Goal: Submit feedback/report problem: Provide input to the site owners about the experience or issues

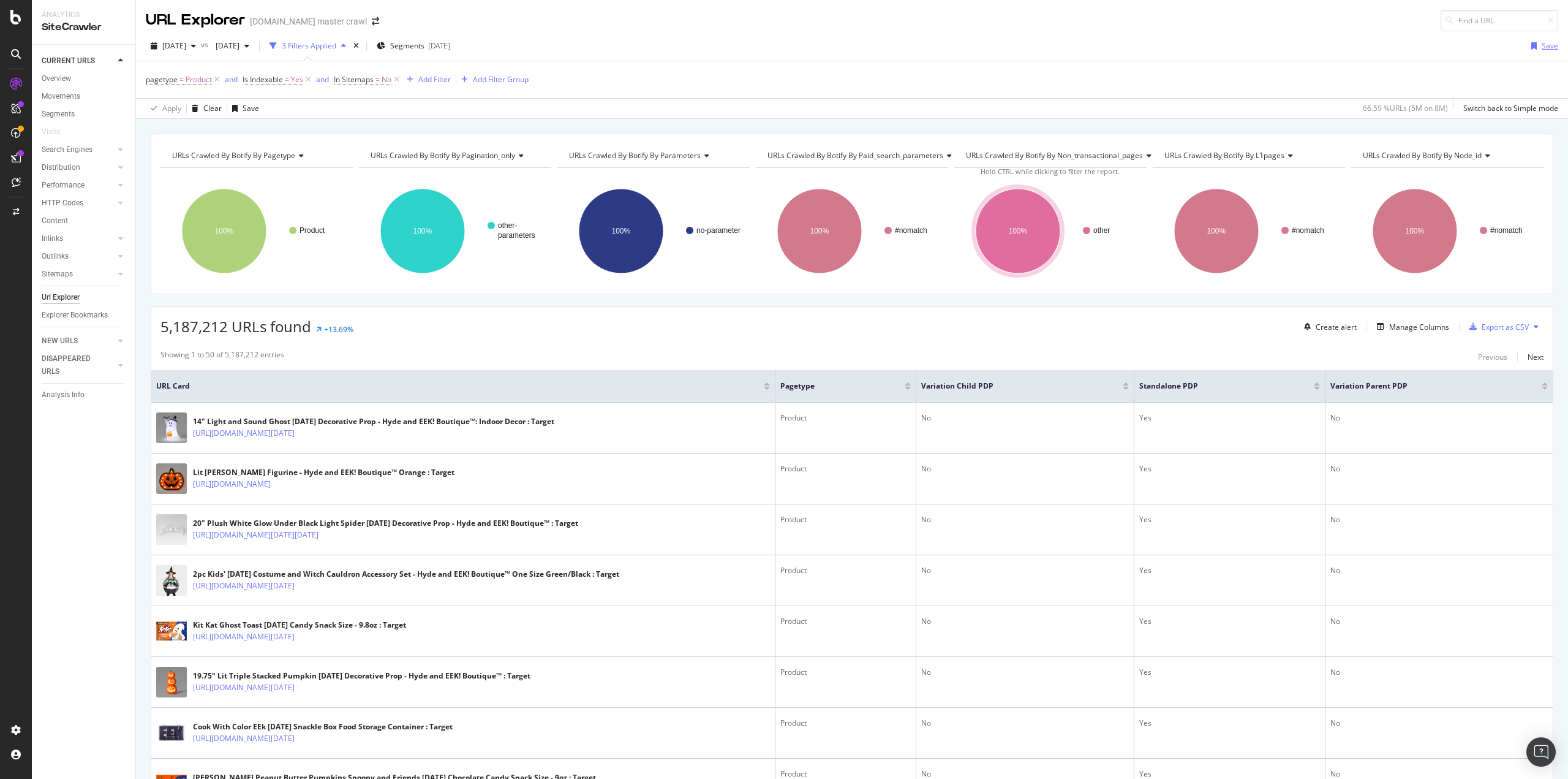
click at [1532, 52] on div "Save" at bounding box center [1542, 46] width 32 height 19
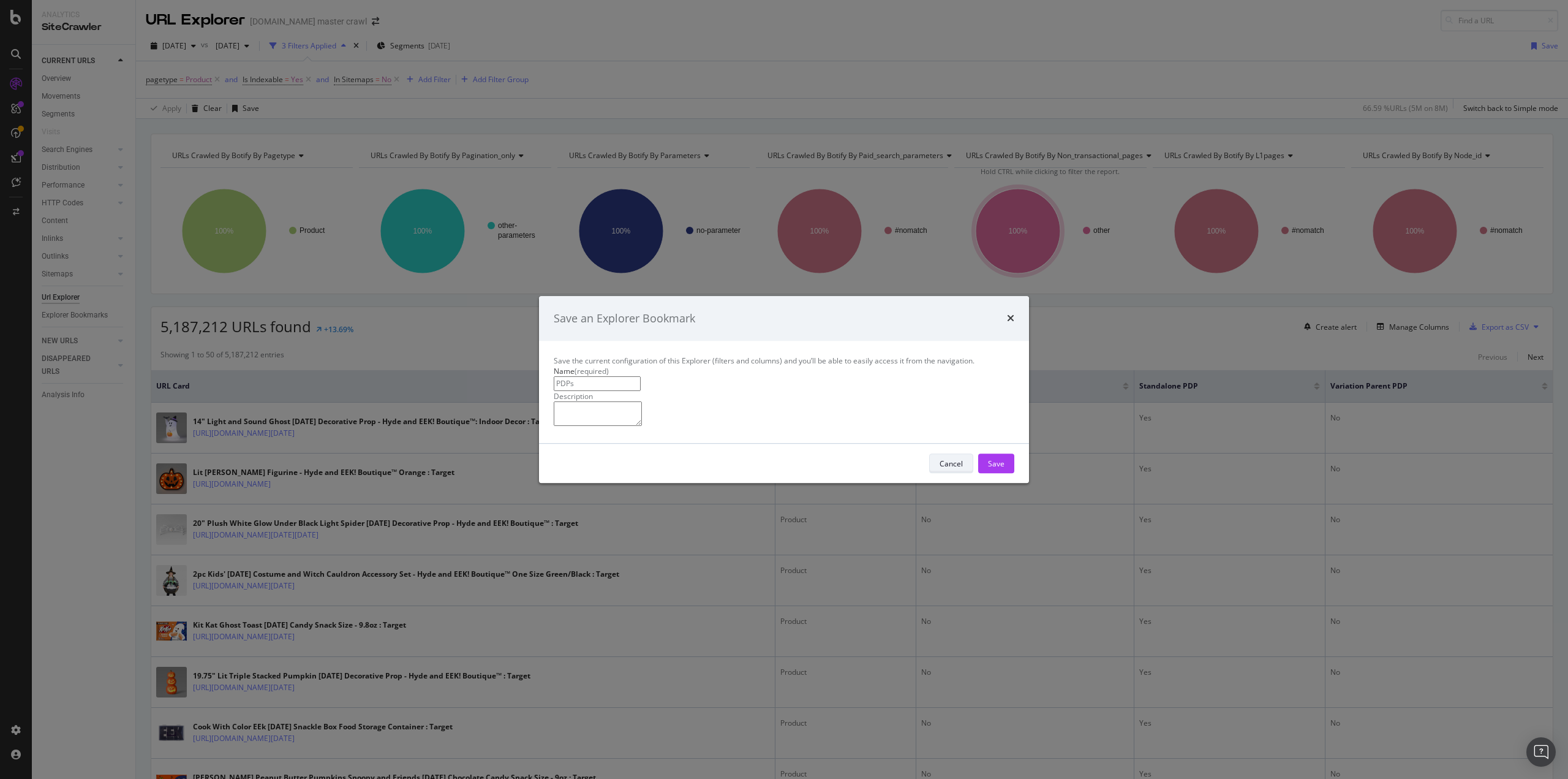
type input "PDPs"
click at [951, 469] on div "Cancel" at bounding box center [951, 463] width 24 height 10
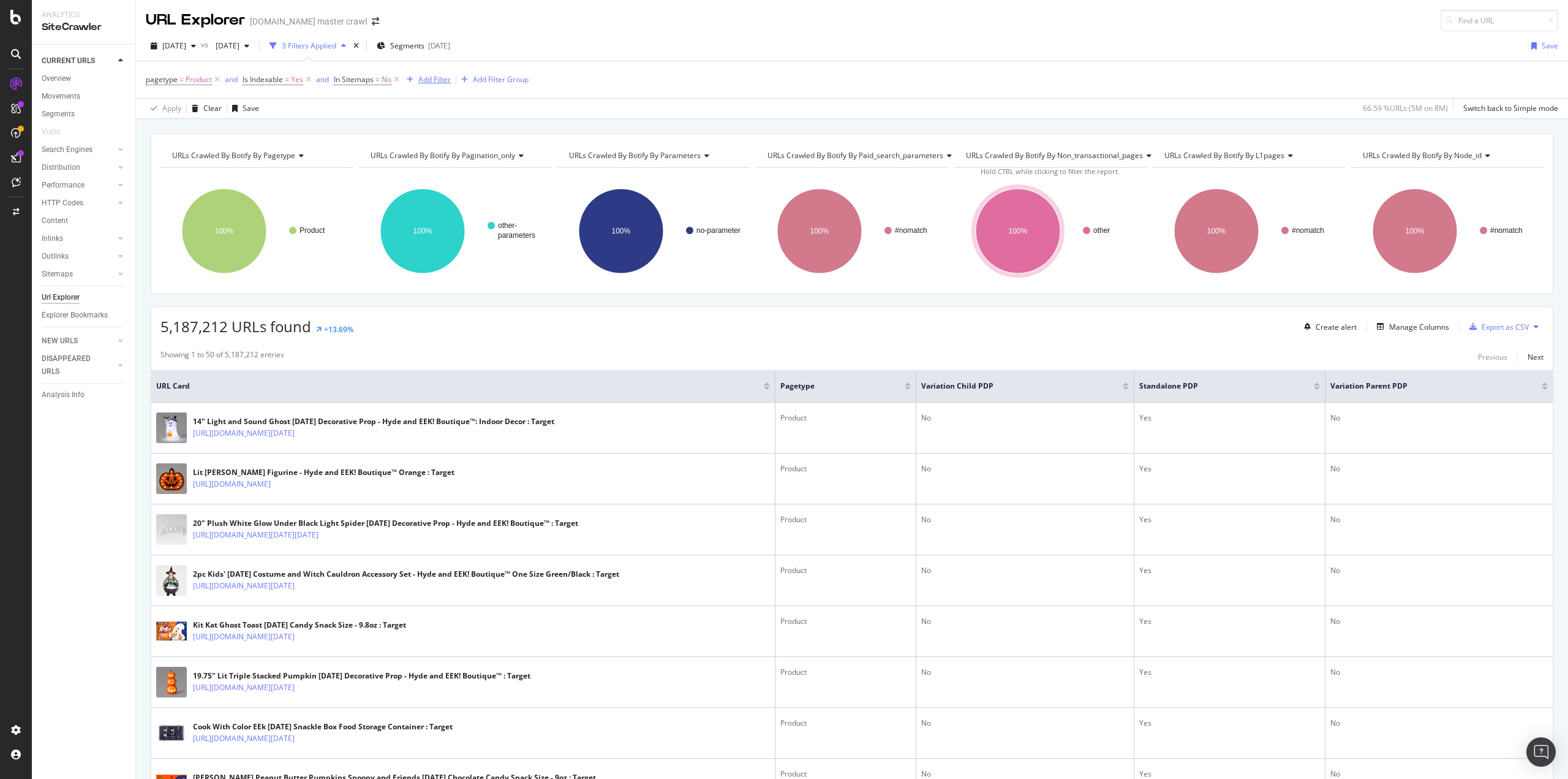
click at [433, 76] on div "Add Filter" at bounding box center [434, 79] width 33 height 10
type input "i"
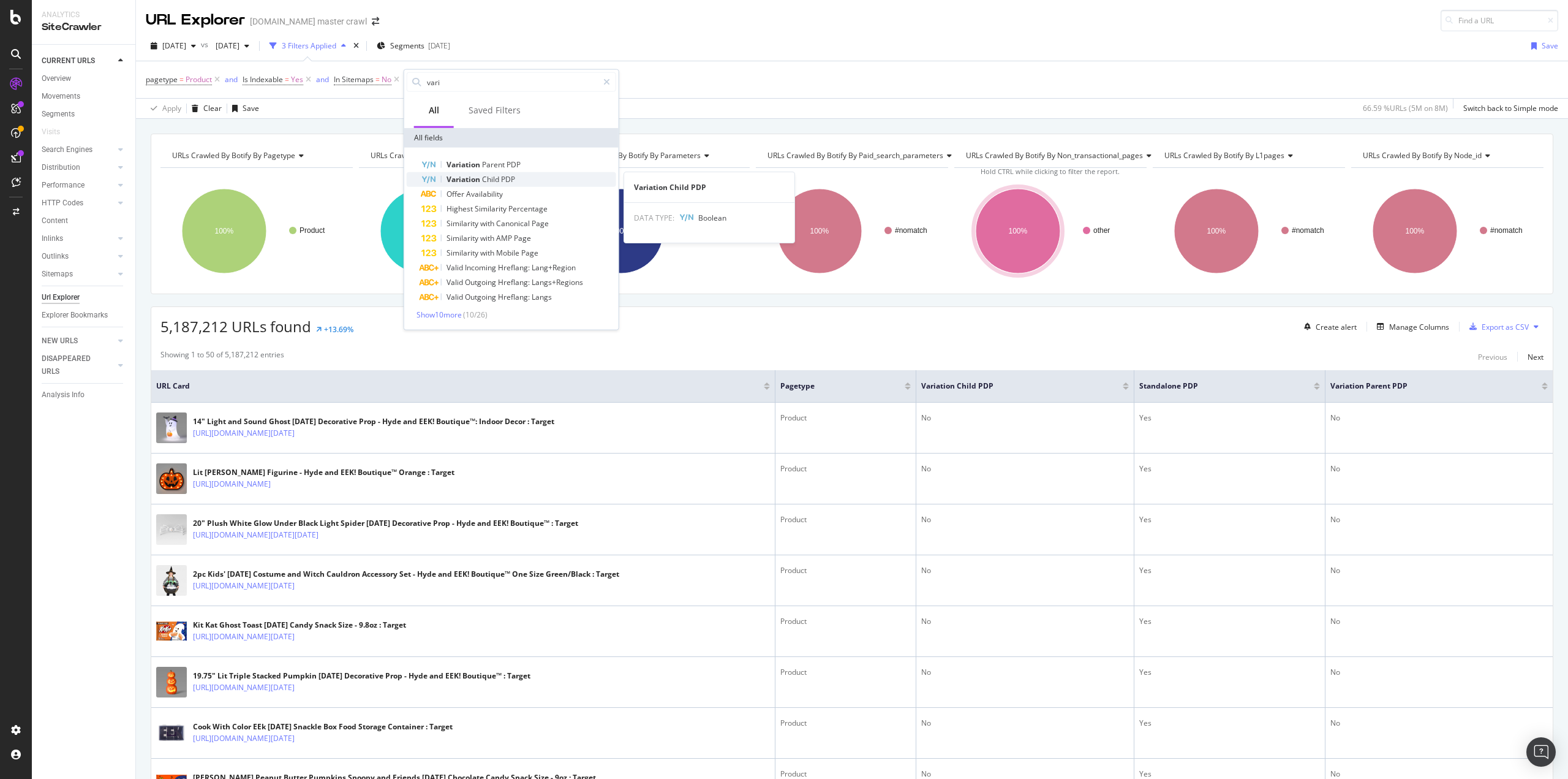
type input "vari"
click at [457, 179] on span "Variation" at bounding box center [464, 179] width 35 height 10
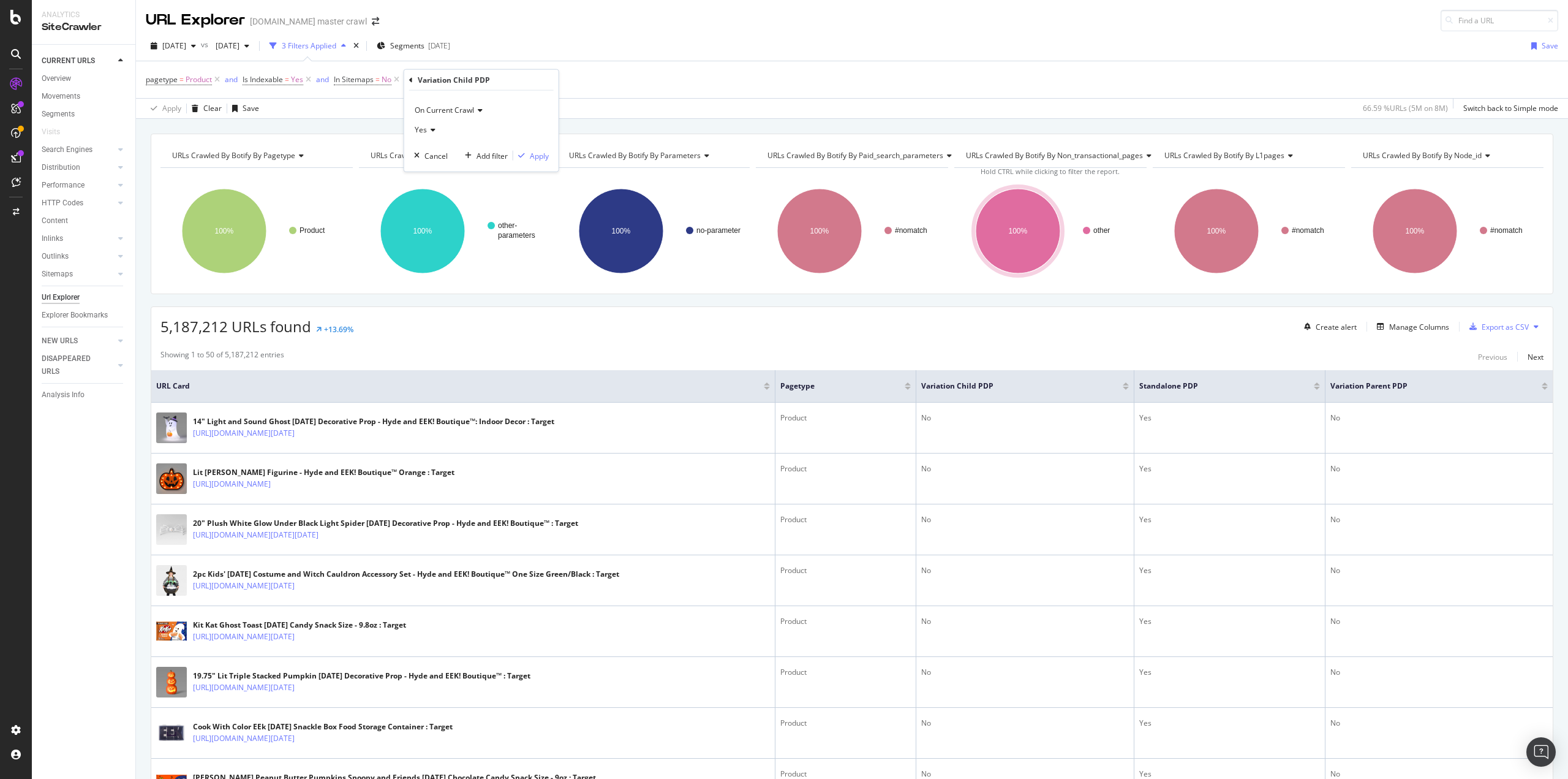
click at [429, 134] on div "Yes" at bounding box center [482, 130] width 135 height 19
click at [424, 172] on span "No" at bounding box center [425, 170] width 10 height 10
click at [538, 155] on div "Apply" at bounding box center [539, 155] width 19 height 10
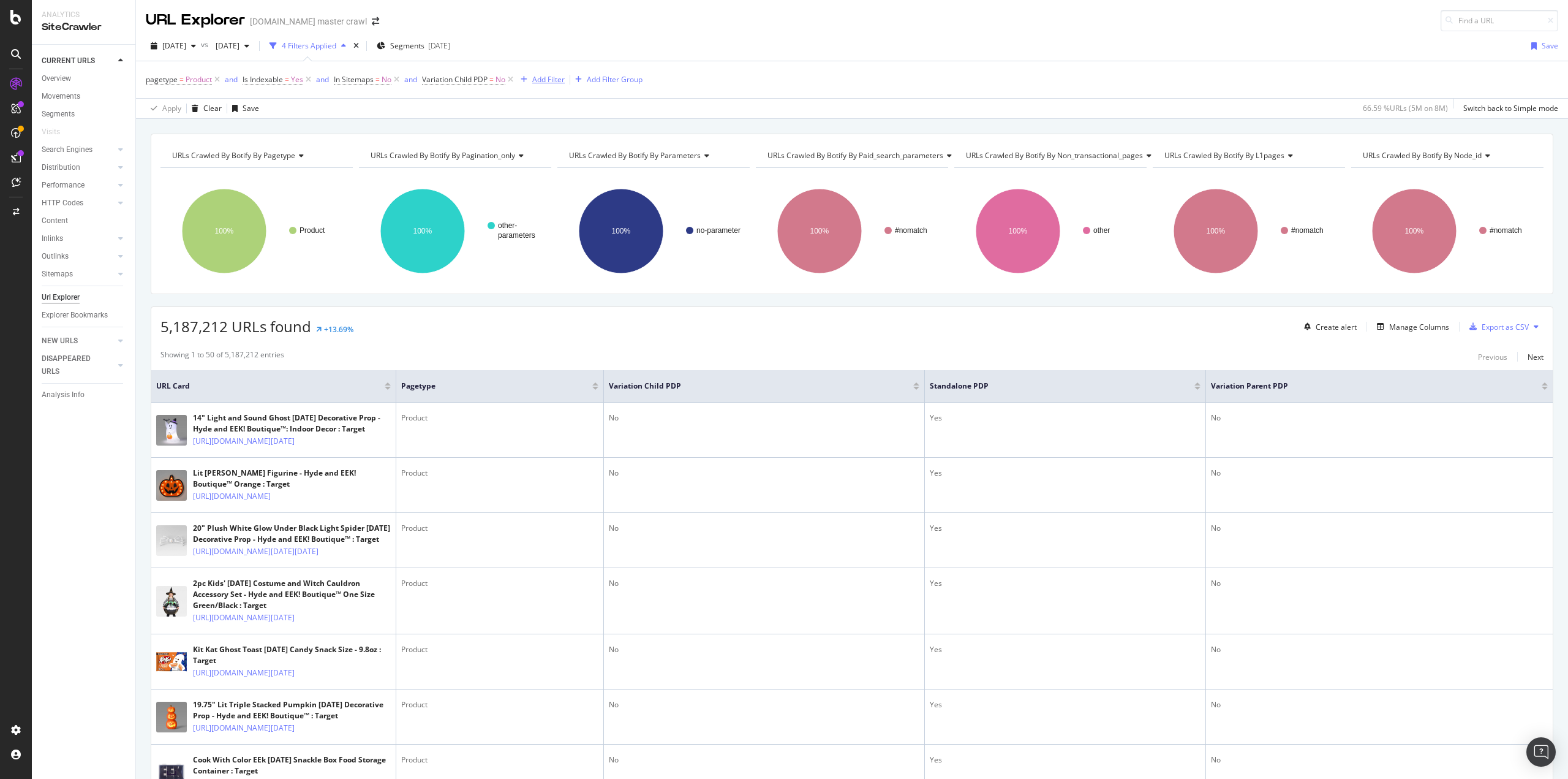
click at [531, 80] on div "button" at bounding box center [524, 80] width 17 height 8
type input "i"
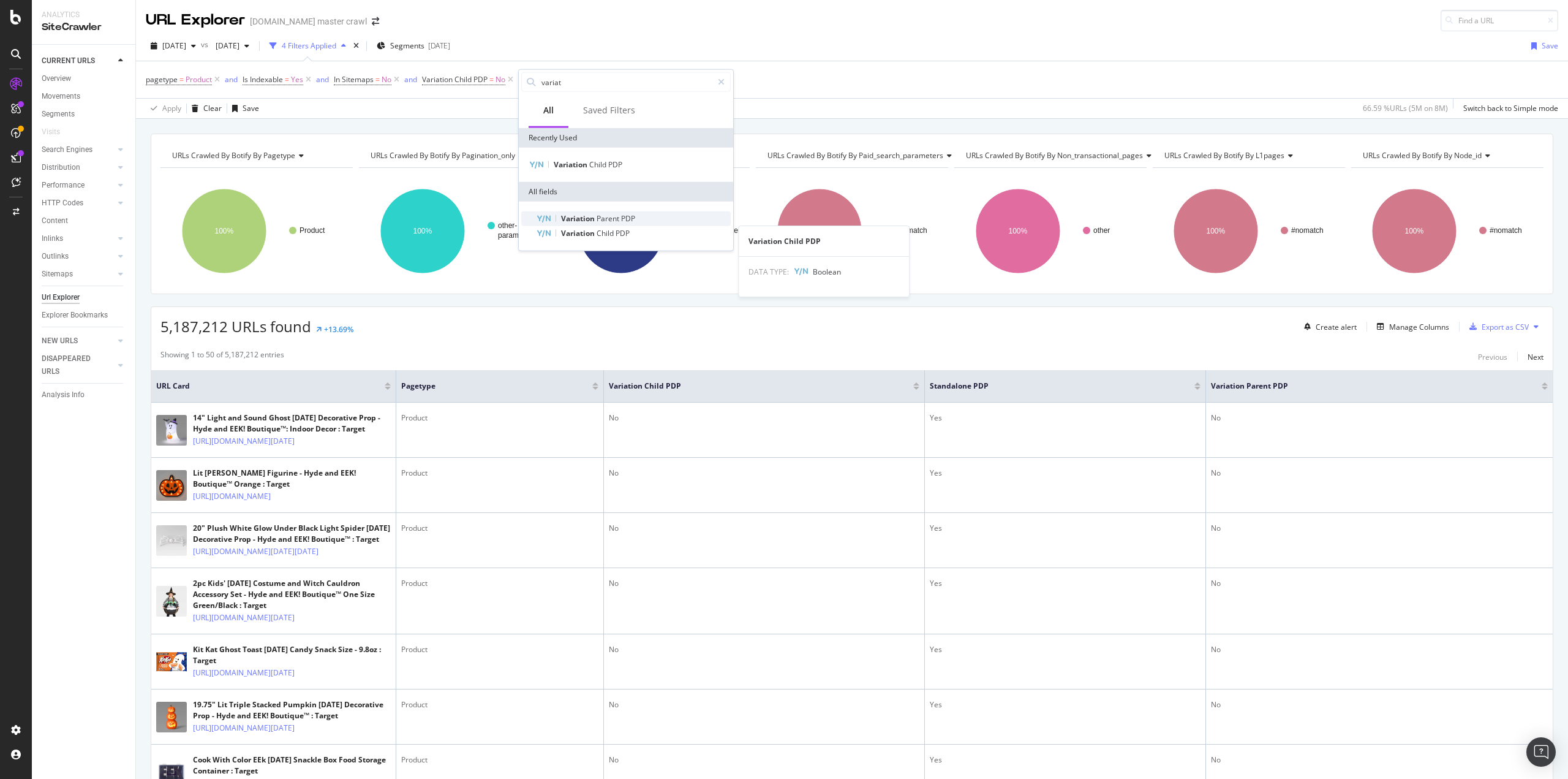
type input "variat"
click at [611, 220] on span "Parent" at bounding box center [608, 218] width 24 height 10
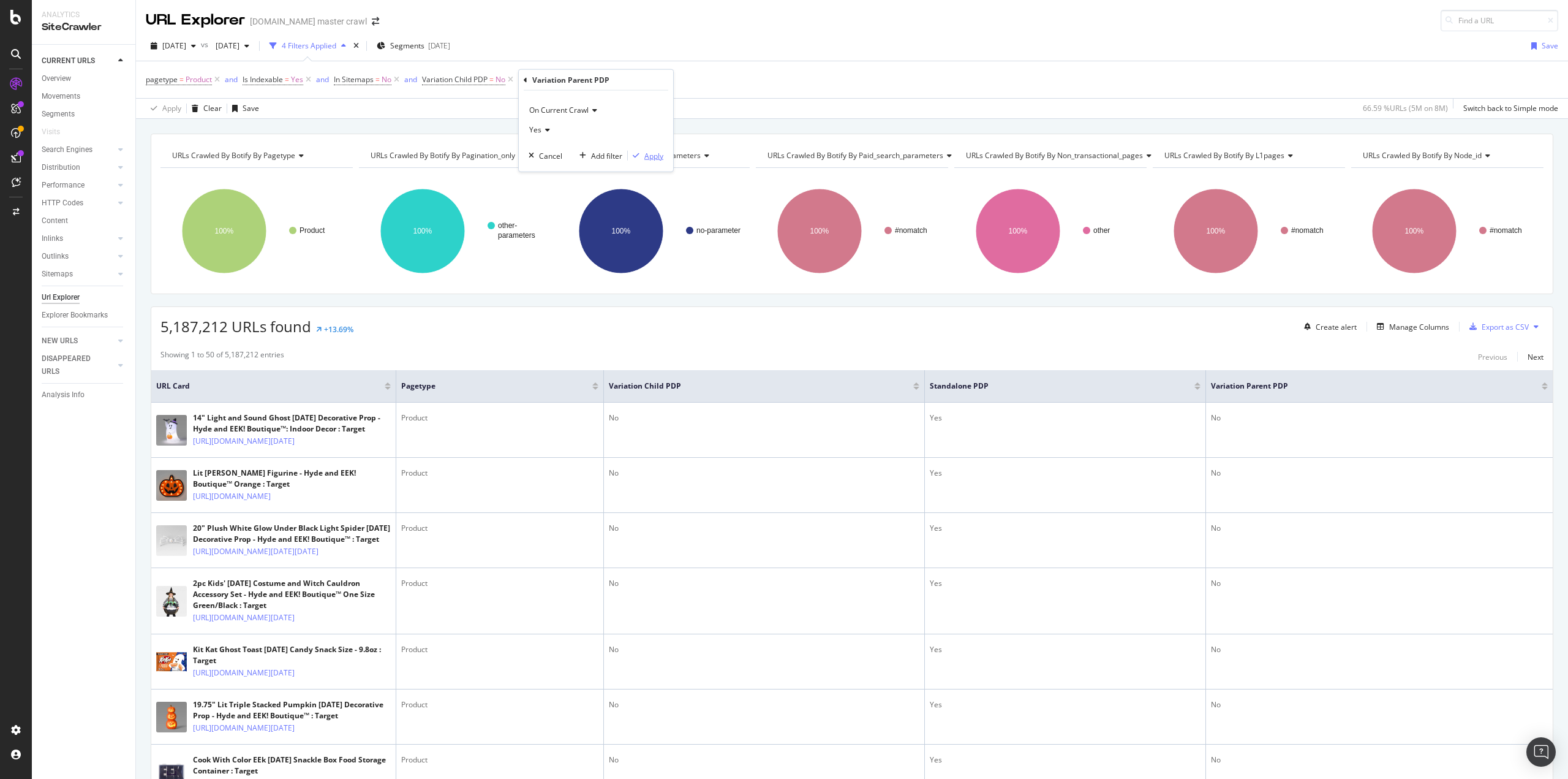
click at [644, 154] on div "Apply" at bounding box center [653, 155] width 19 height 10
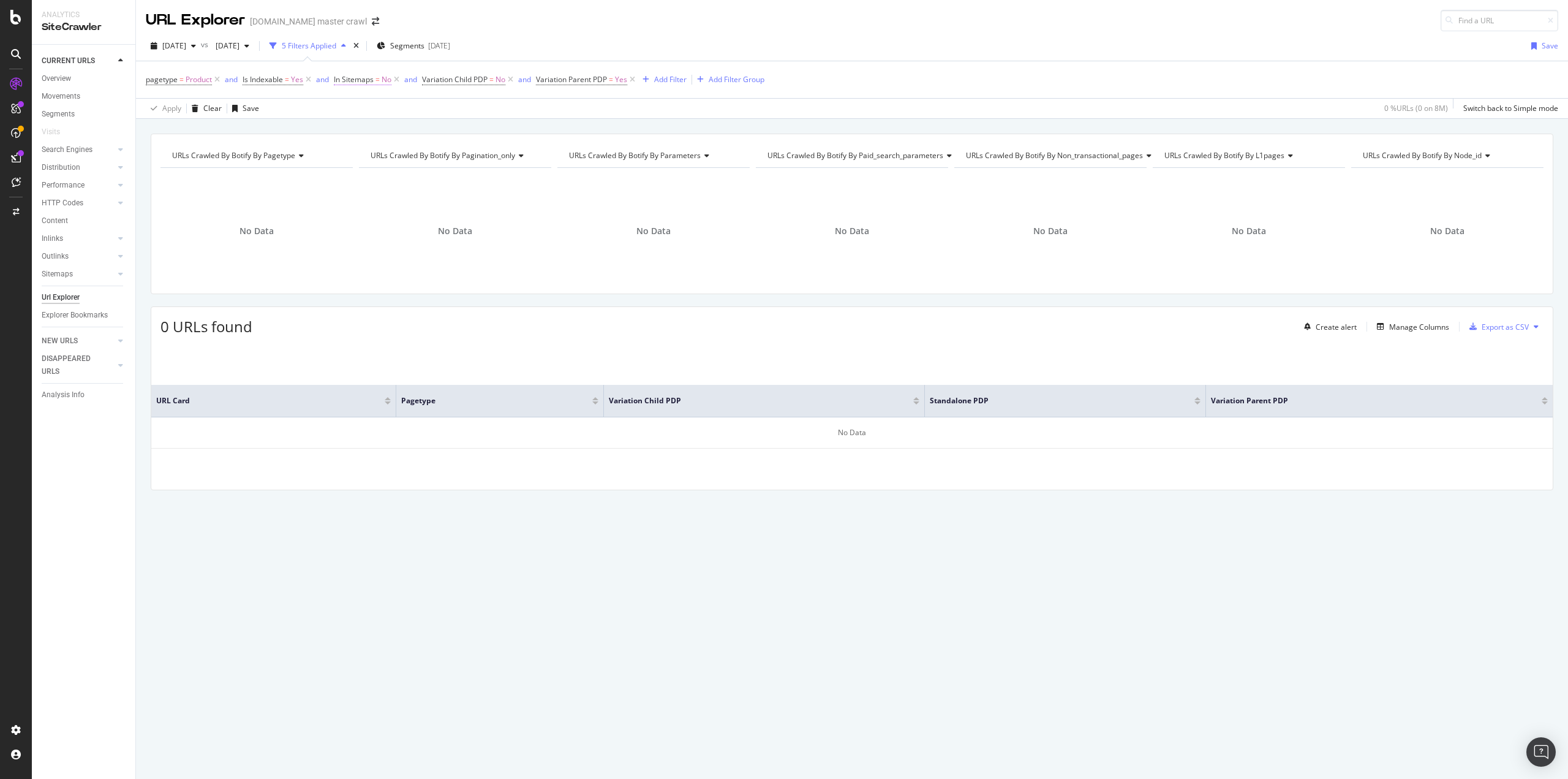
click at [373, 80] on span "In Sitemaps" at bounding box center [353, 79] width 39 height 10
click at [359, 120] on div "No" at bounding box center [413, 128] width 135 height 19
click at [349, 150] on div "Yes" at bounding box center [414, 152] width 131 height 16
click at [475, 151] on div "Apply" at bounding box center [470, 152] width 19 height 10
click at [377, 79] on span "=" at bounding box center [378, 79] width 4 height 10
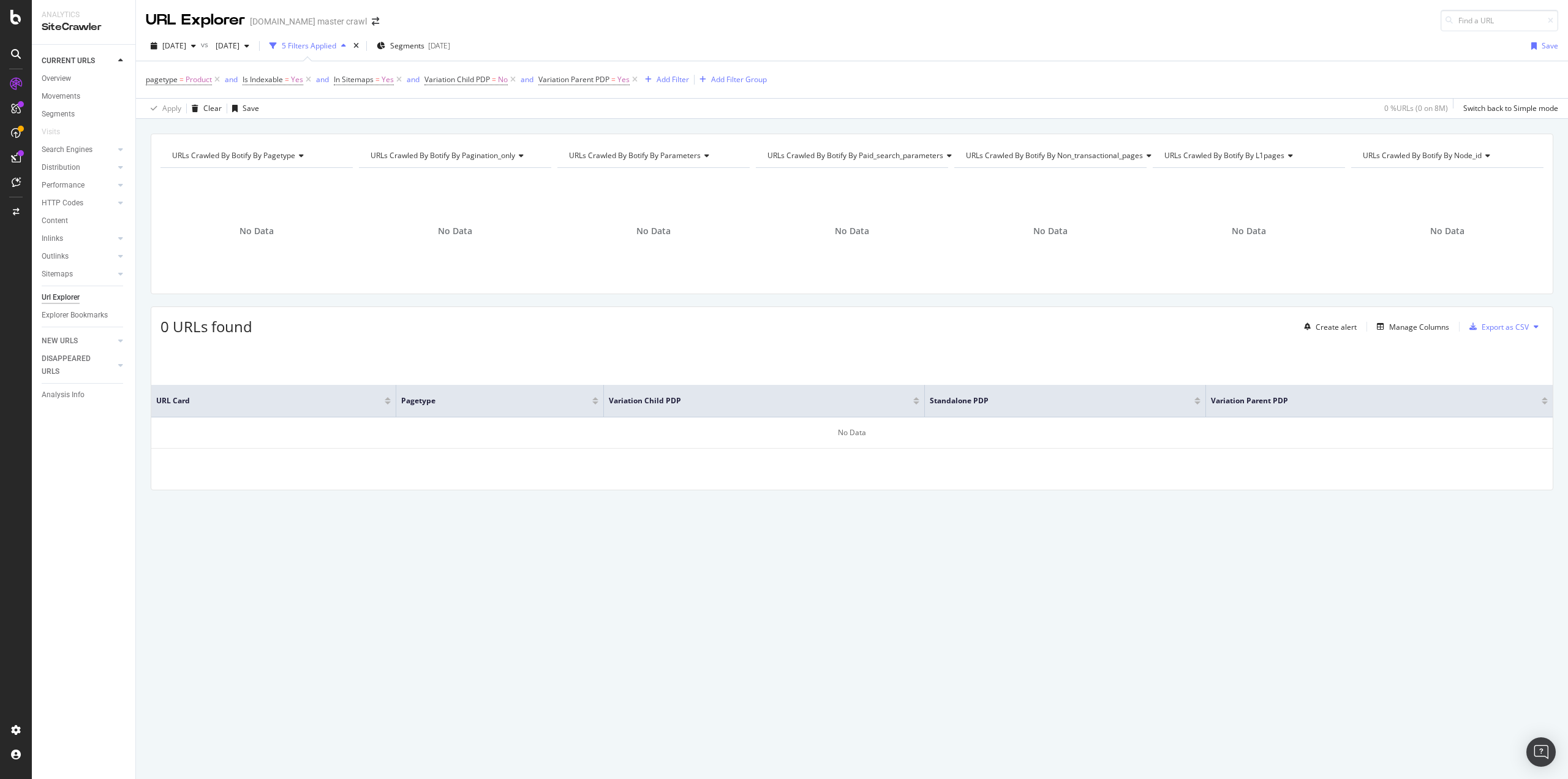
click at [633, 42] on div "[DATE] vs [DATE] 5 Filters Applied Segments [DATE] Save" at bounding box center [852, 48] width 1432 height 24
click at [463, 83] on span "Variation Child PDP" at bounding box center [457, 79] width 66 height 10
click at [447, 130] on icon at bounding box center [451, 128] width 8 height 8
click at [549, 21] on div "URL Explorer [DOMAIN_NAME] master crawl" at bounding box center [852, 15] width 1432 height 31
click at [516, 82] on icon at bounding box center [513, 80] width 10 height 12
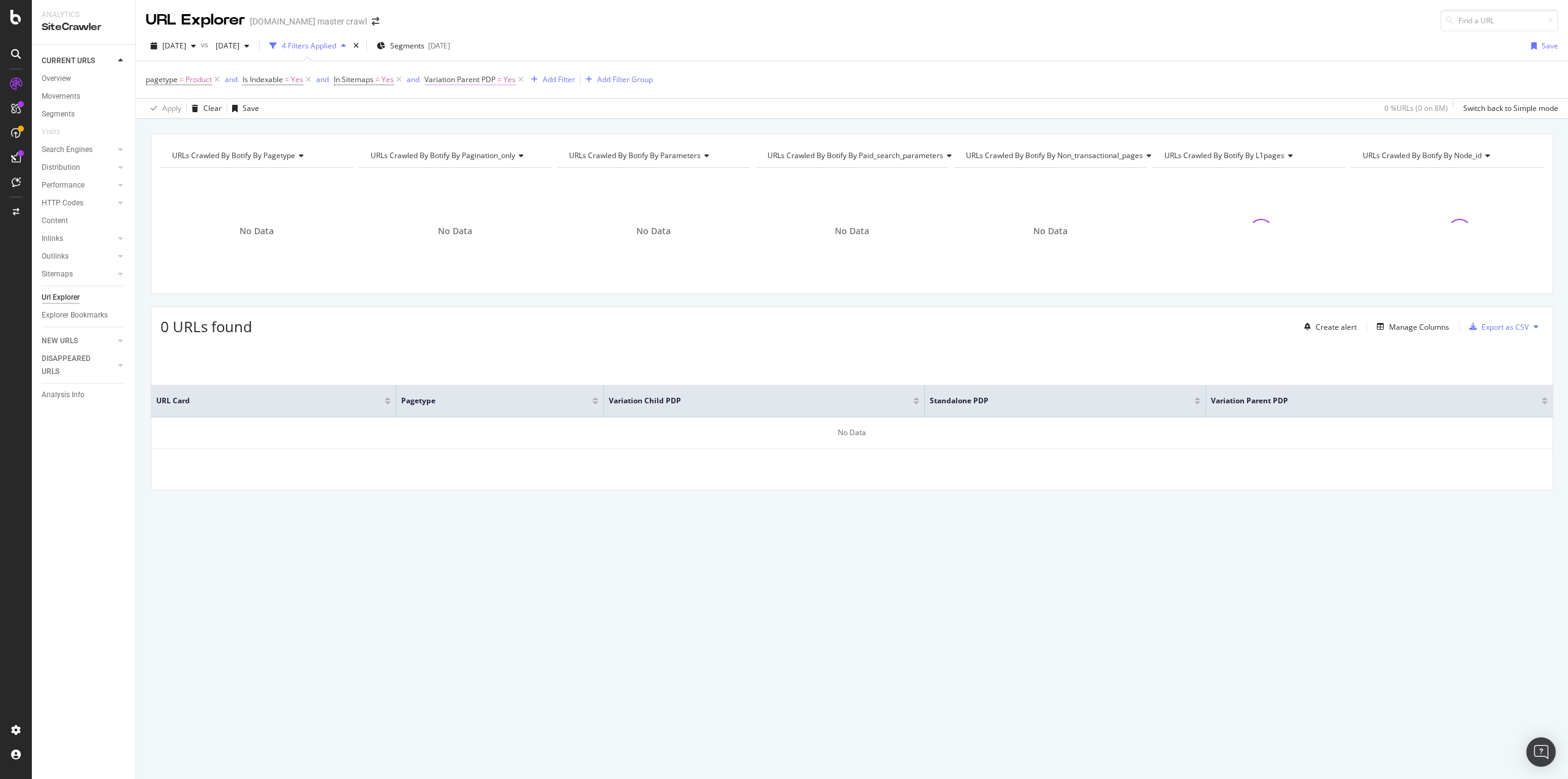
click at [490, 80] on span "Variation Parent PDP" at bounding box center [460, 79] width 71 height 10
click at [433, 76] on icon at bounding box center [432, 77] width 3 height 8
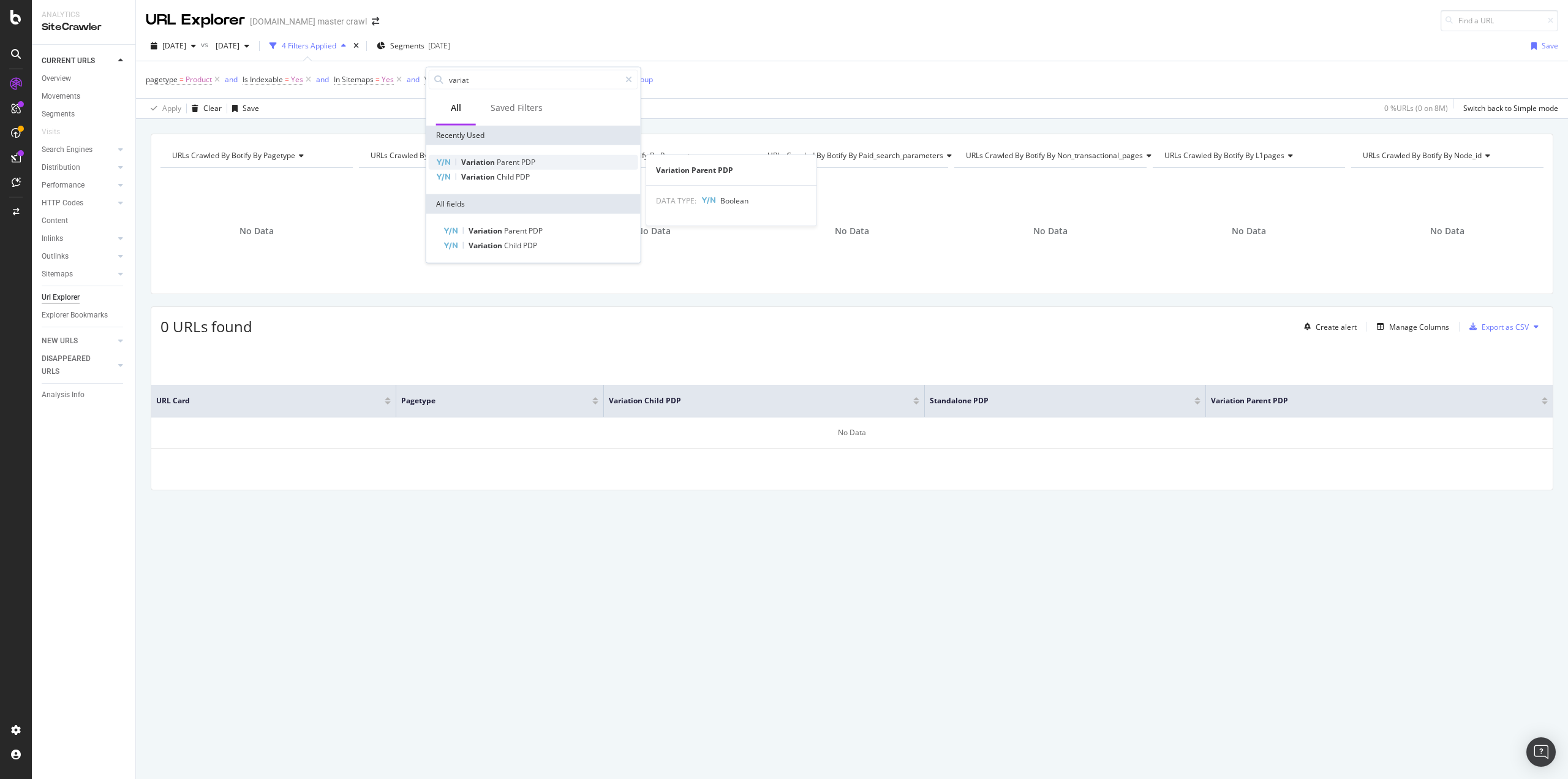
click at [508, 168] on div "Variation Parent PDP" at bounding box center [534, 162] width 209 height 15
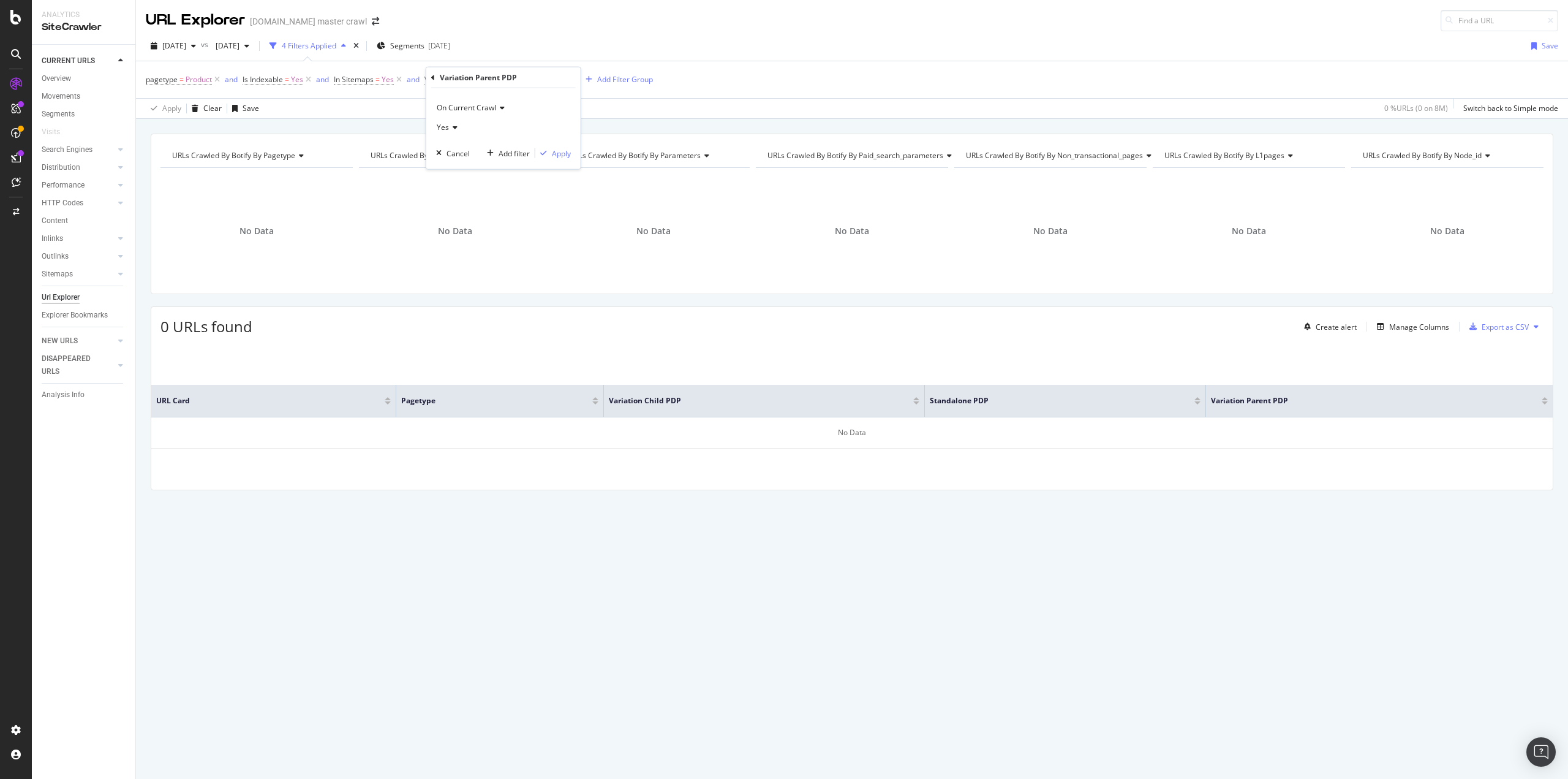
click at [431, 78] on icon at bounding box center [432, 77] width 3 height 8
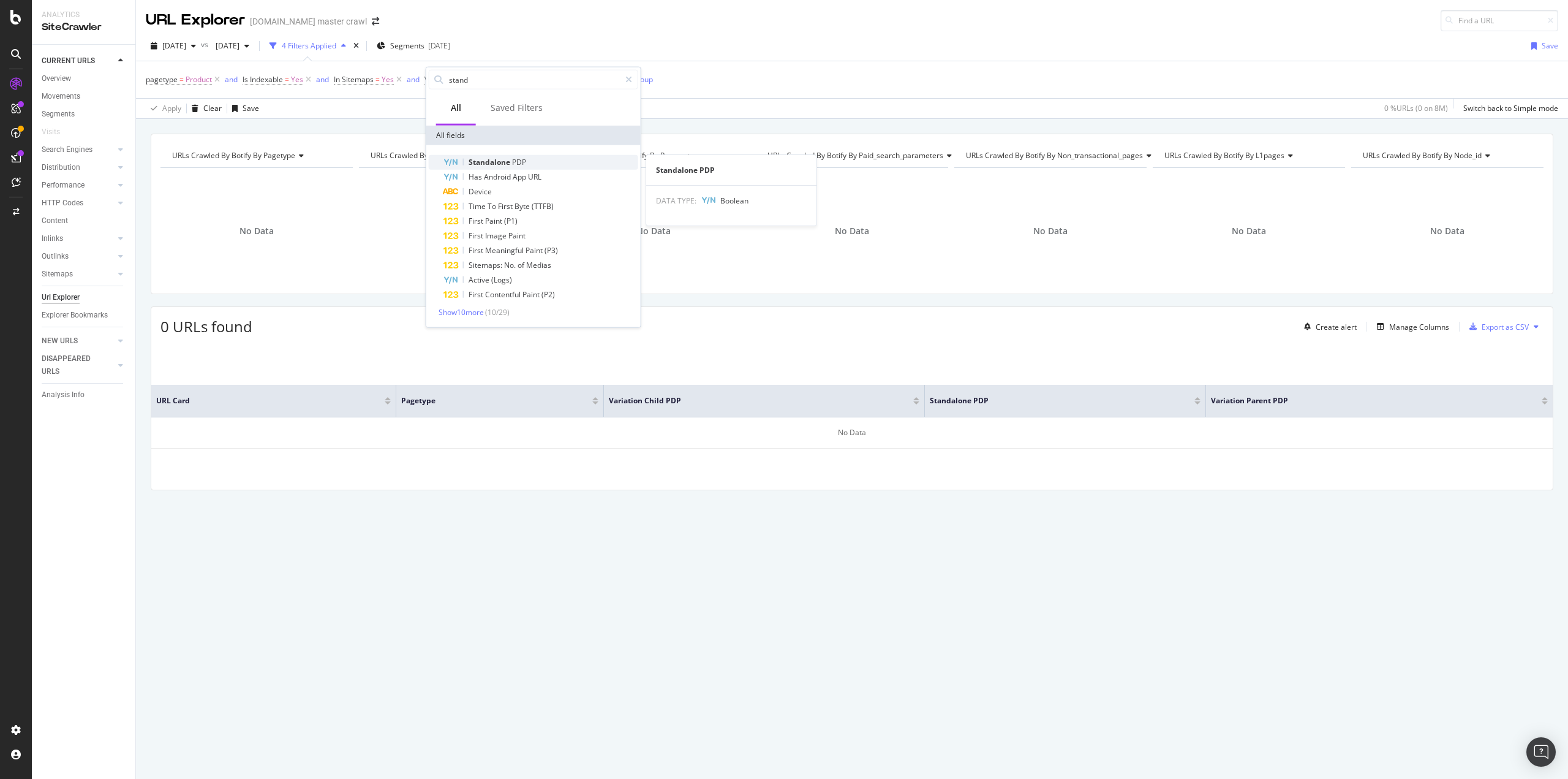
type input "stand"
click at [490, 164] on span "Standalone" at bounding box center [490, 161] width 44 height 10
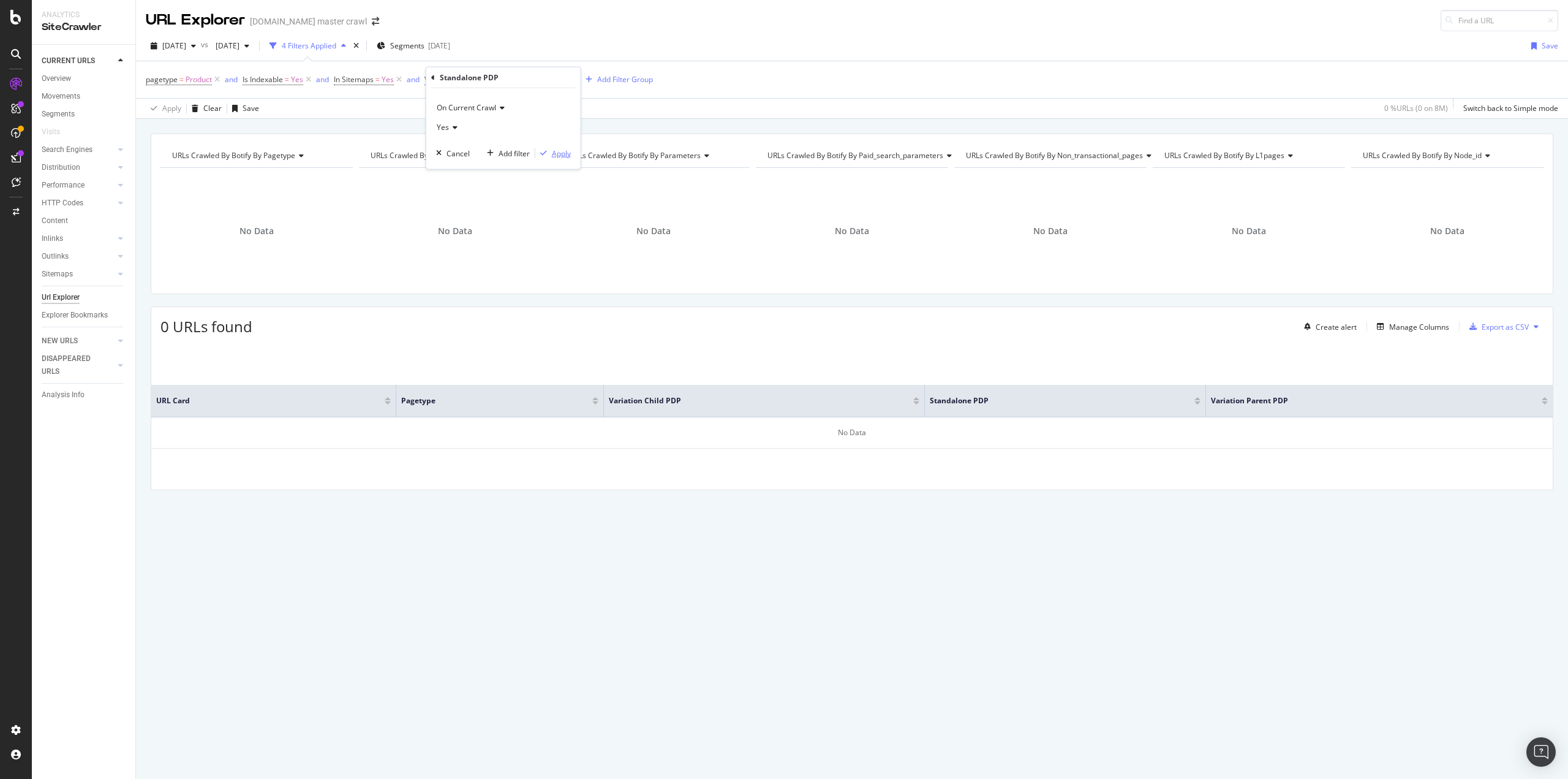
click at [556, 150] on div "Apply" at bounding box center [561, 152] width 19 height 10
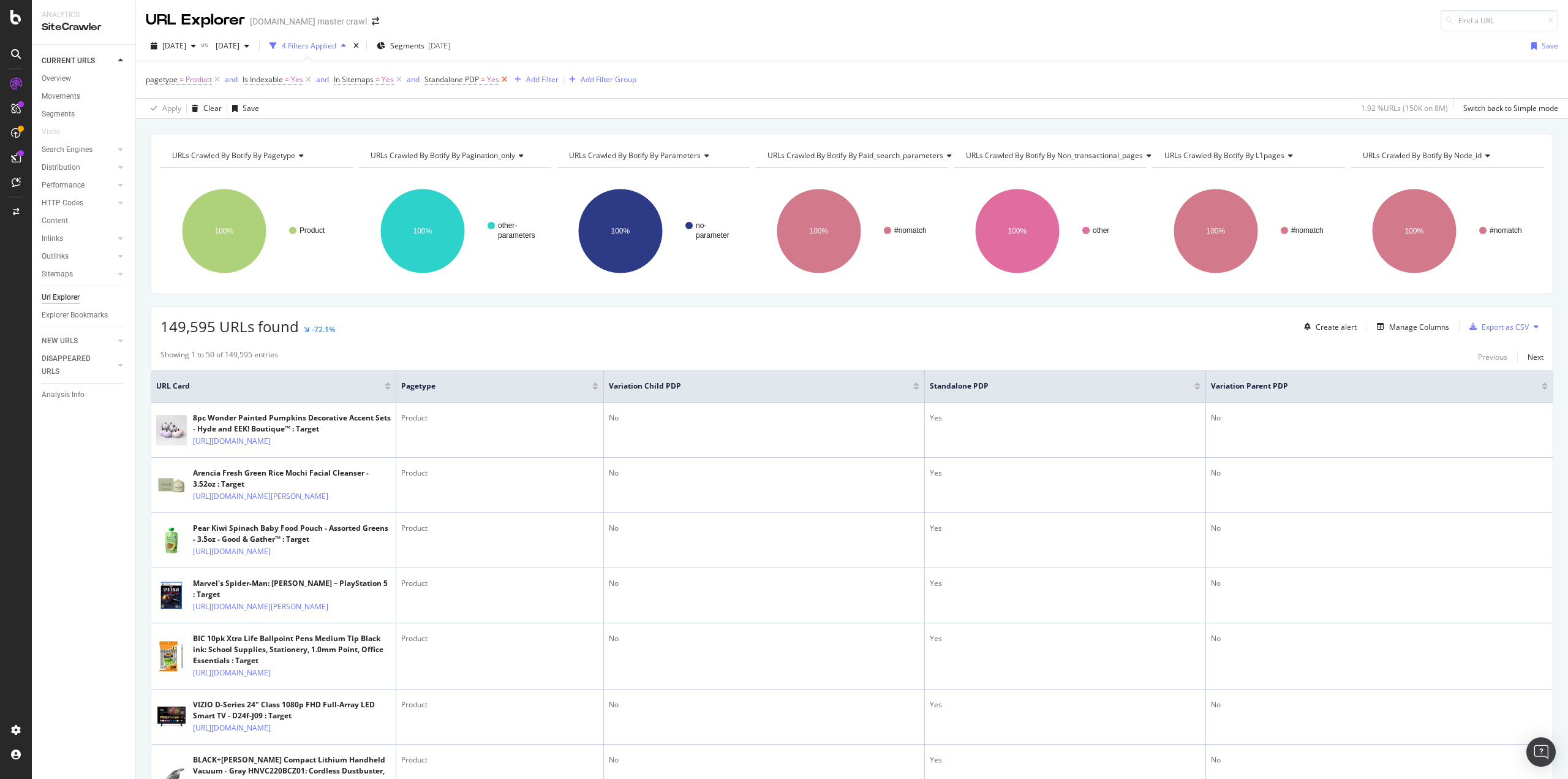
click at [508, 78] on icon at bounding box center [504, 80] width 10 height 12
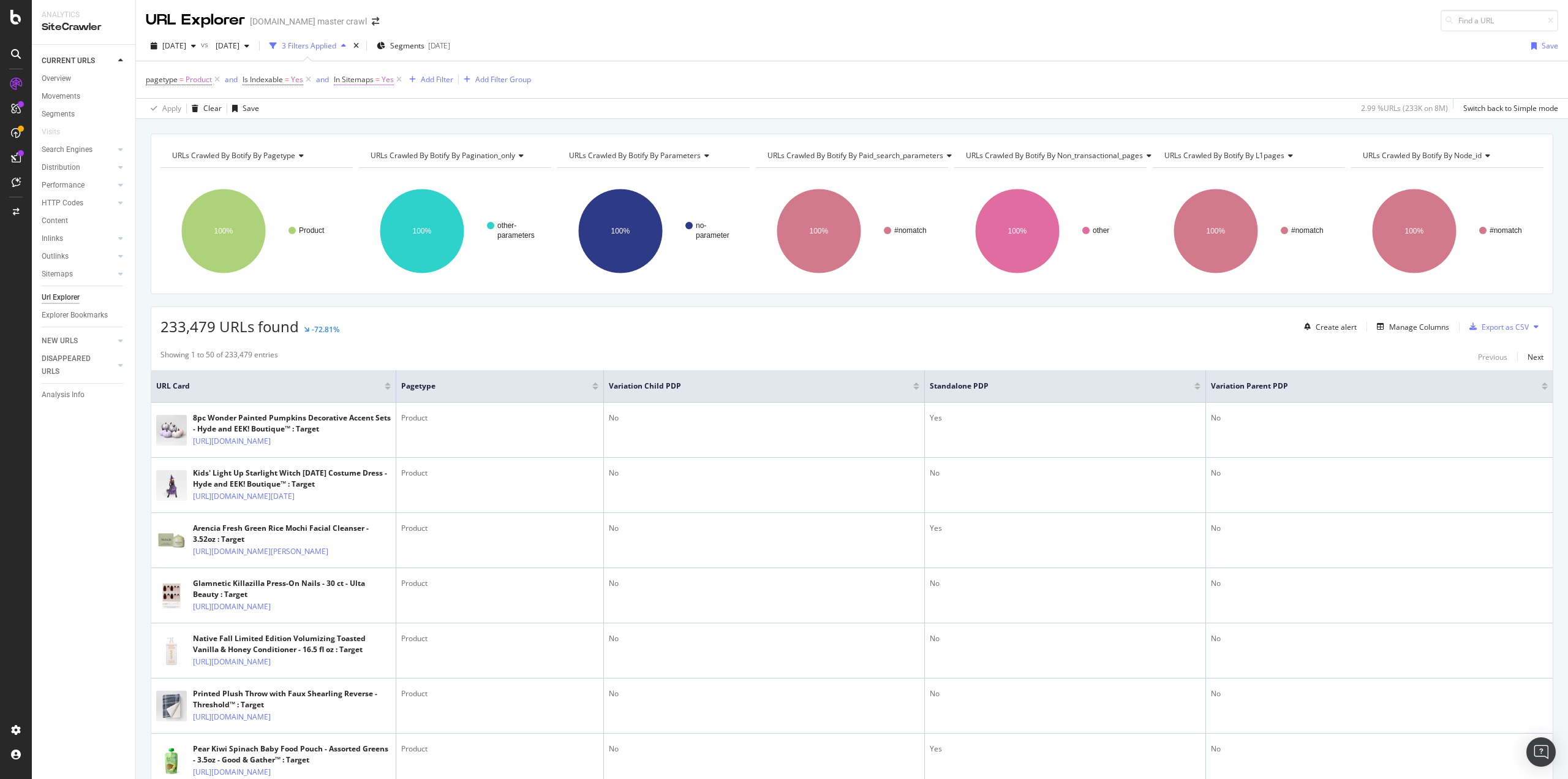
click at [362, 79] on span "In Sitemaps" at bounding box center [353, 79] width 39 height 10
click at [343, 74] on icon at bounding box center [342, 77] width 3 height 8
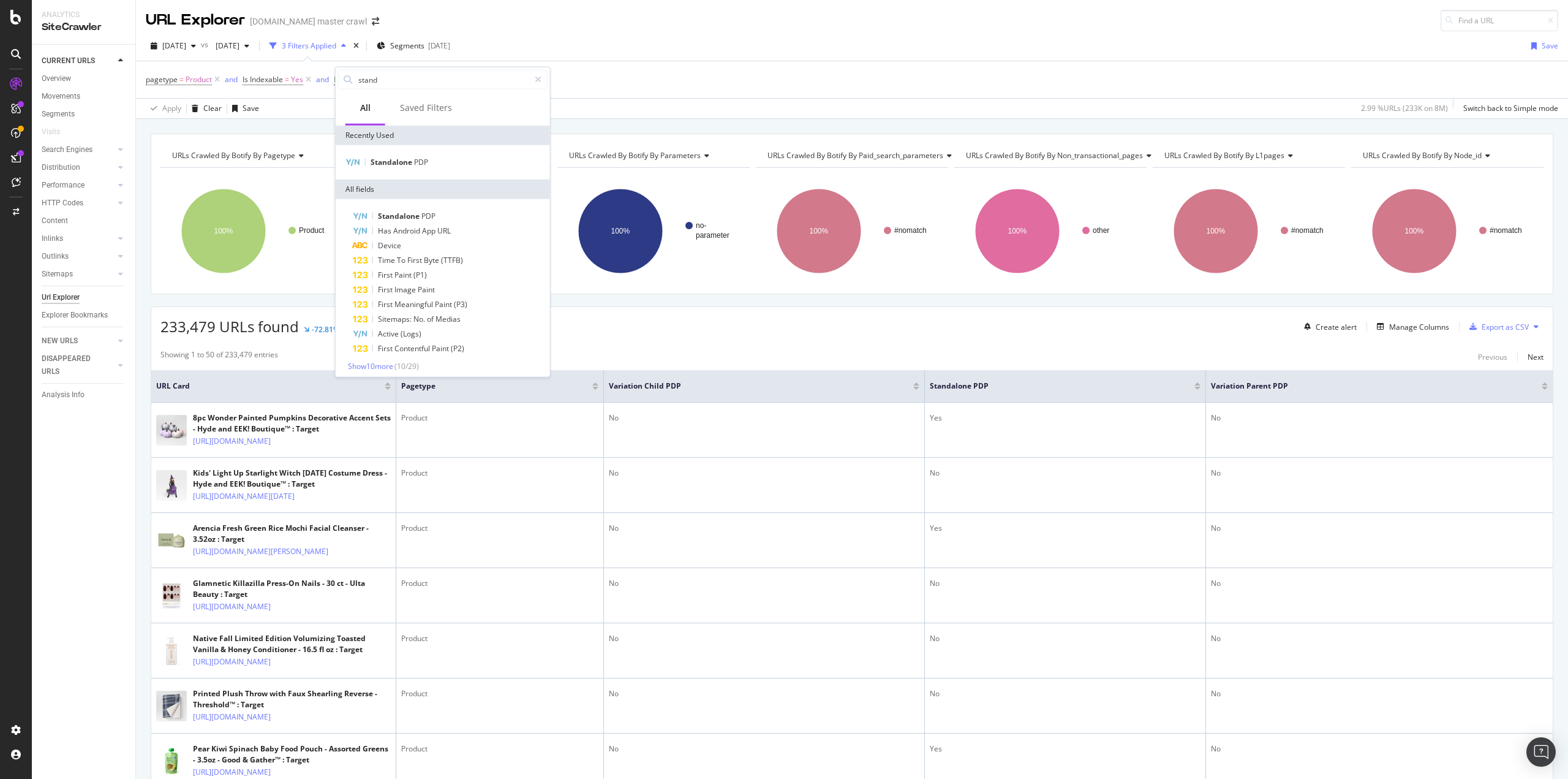
type input "c"
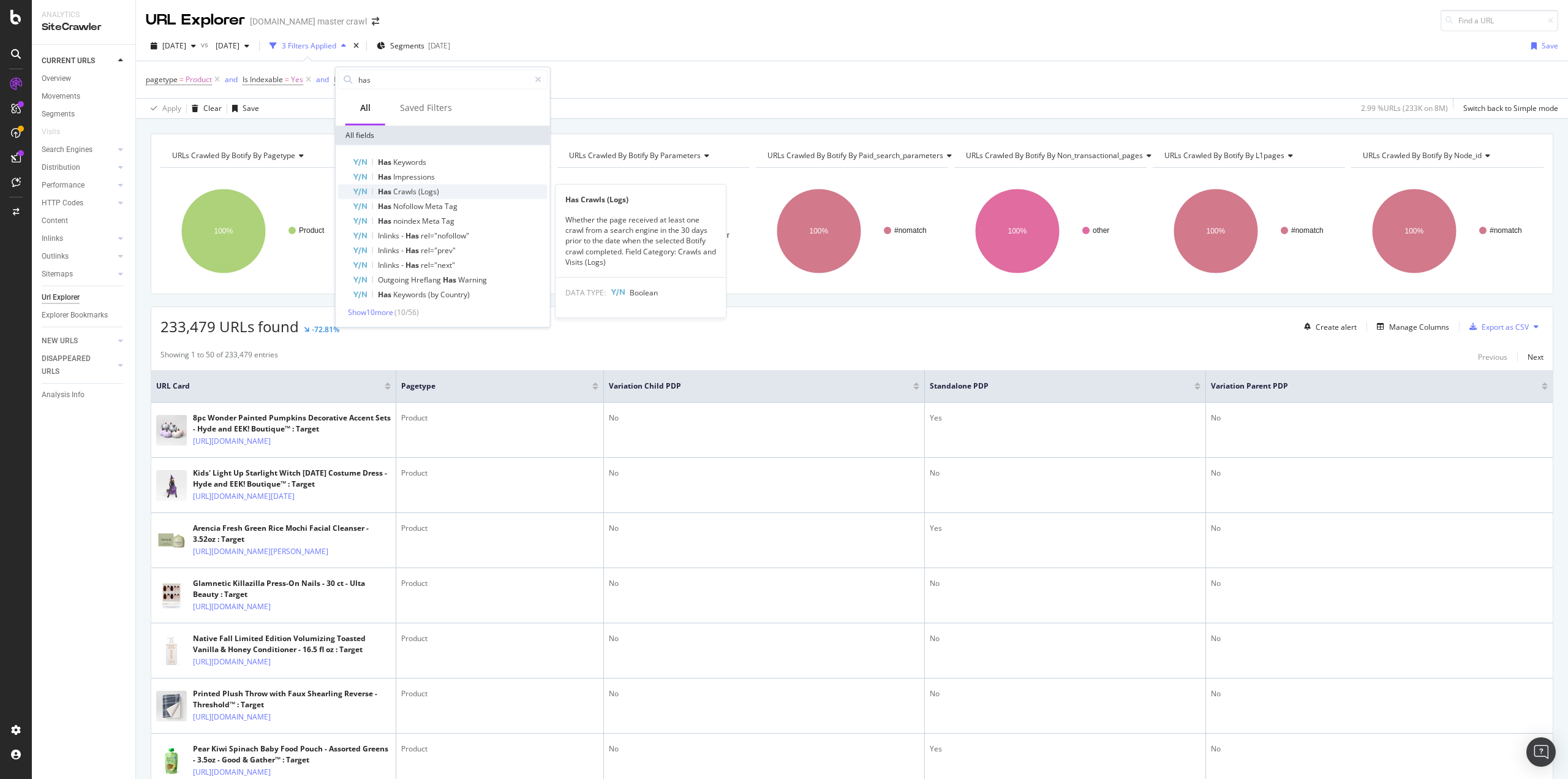
type input "has"
click at [408, 193] on span "Crawls" at bounding box center [406, 191] width 25 height 10
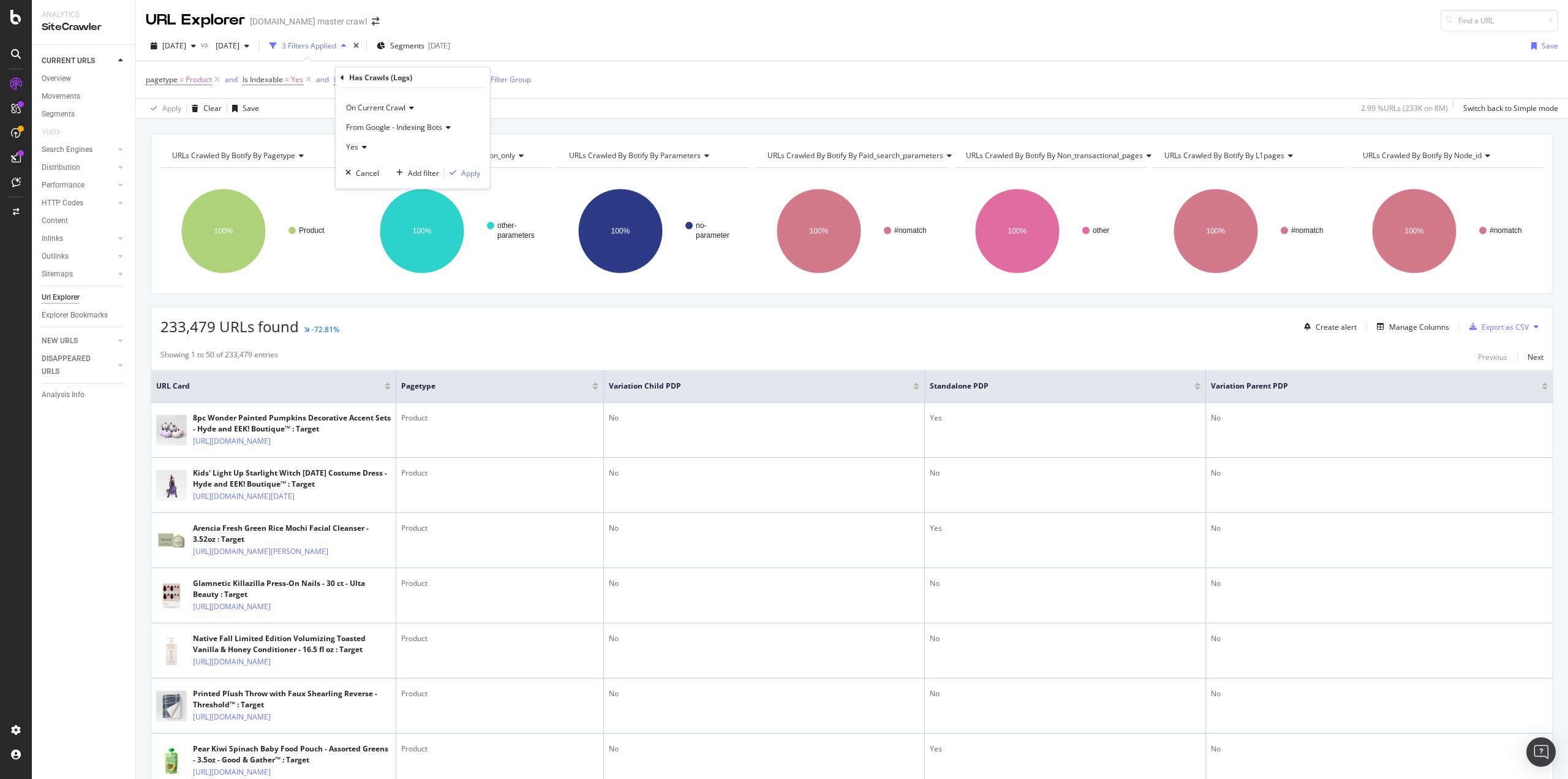
click at [349, 146] on span "Yes" at bounding box center [353, 146] width 12 height 10
click at [359, 187] on span "No" at bounding box center [356, 187] width 10 height 10
click at [473, 171] on div "Apply" at bounding box center [470, 172] width 19 height 10
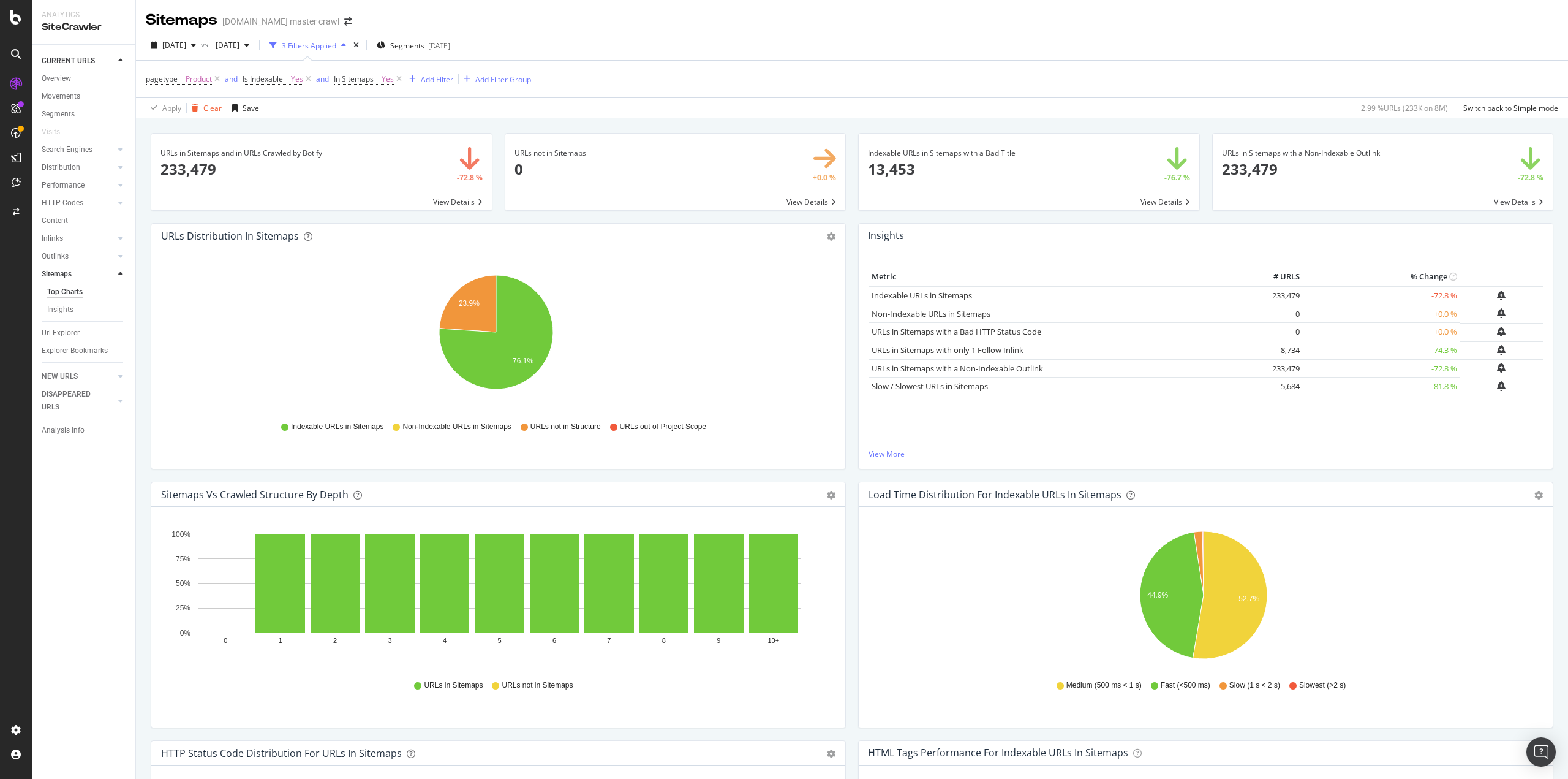
click at [215, 105] on div "Clear" at bounding box center [213, 108] width 19 height 10
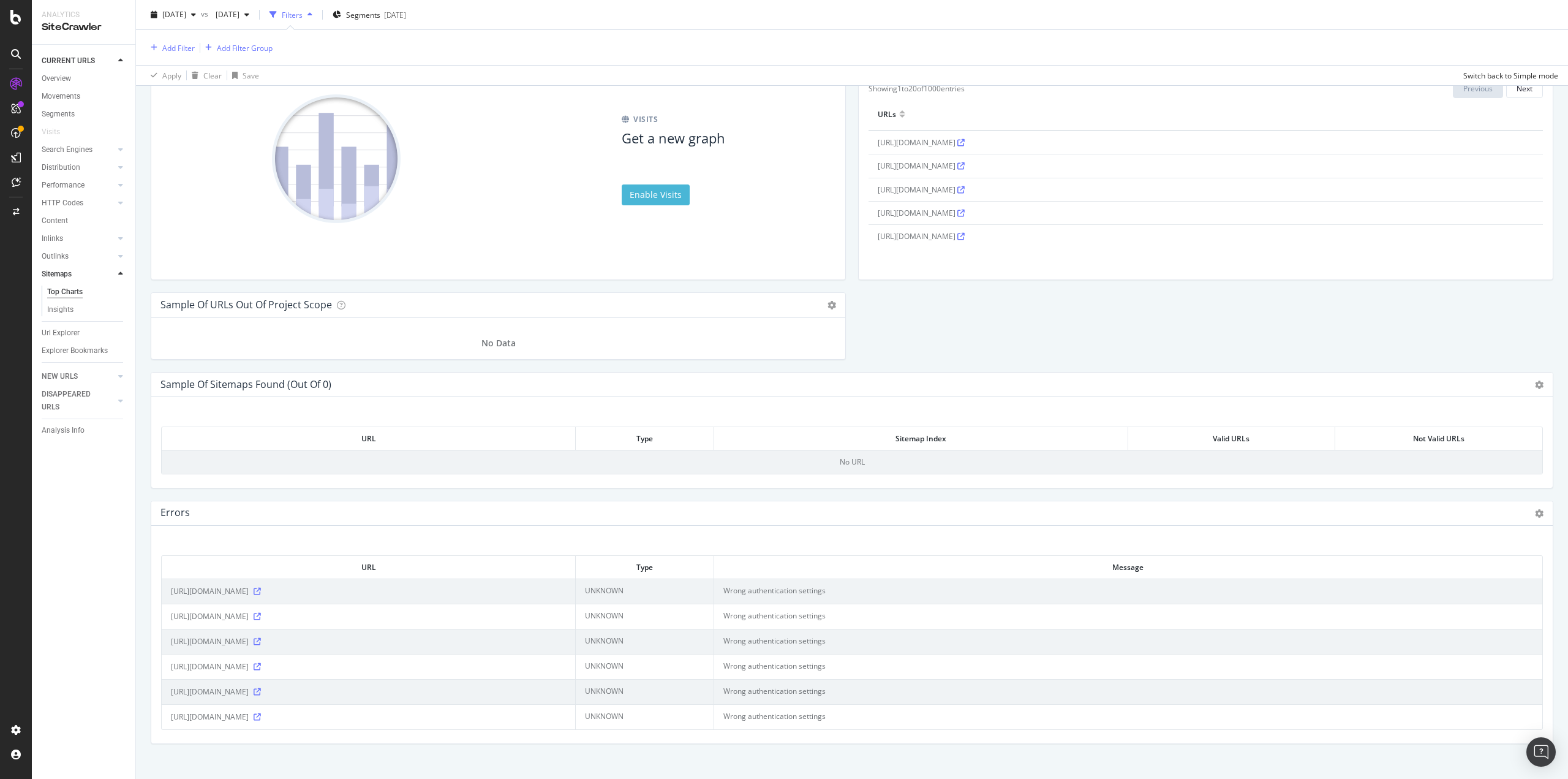
scroll to position [1235, 0]
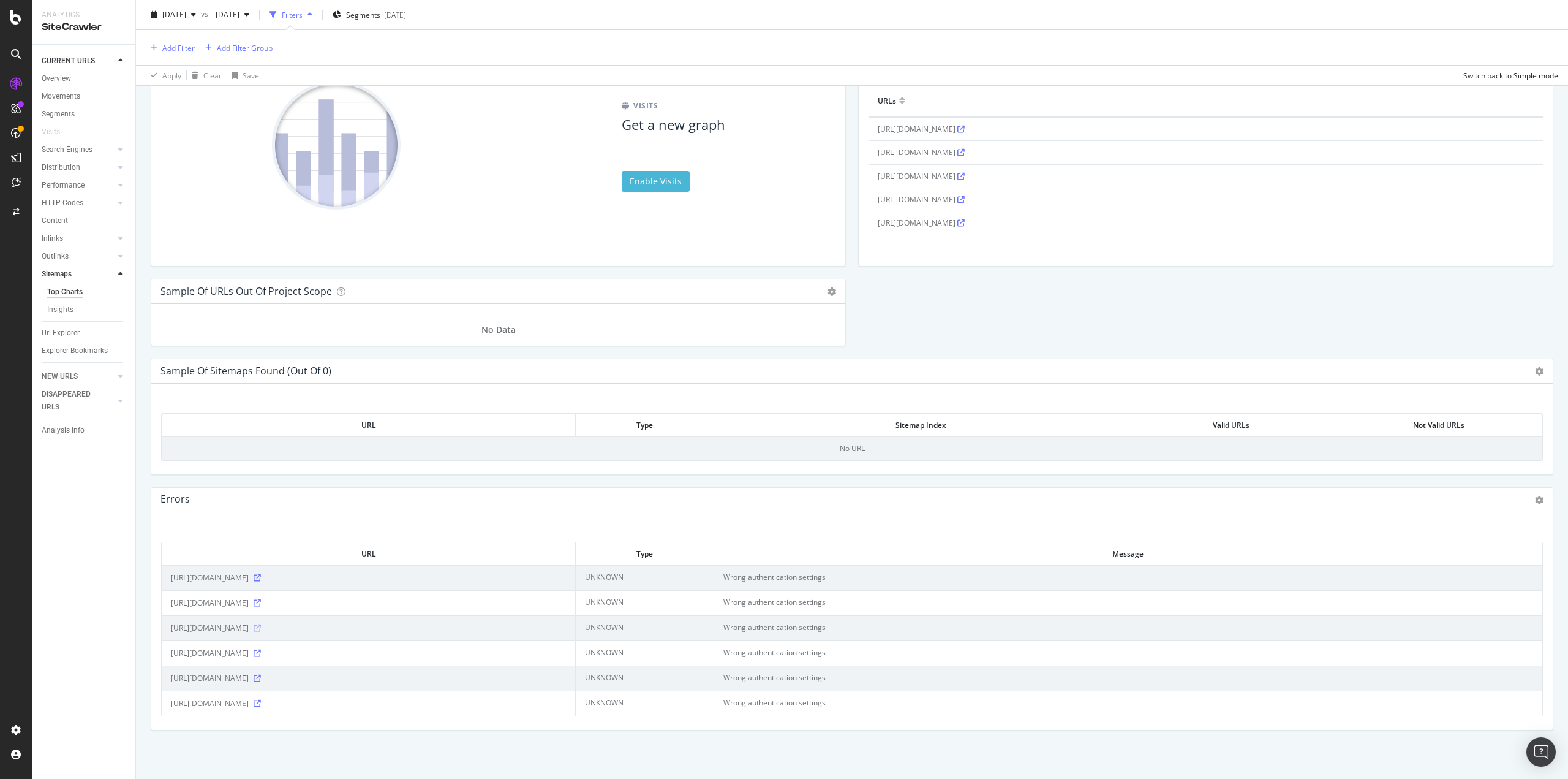
click at [261, 625] on icon at bounding box center [257, 628] width 8 height 8
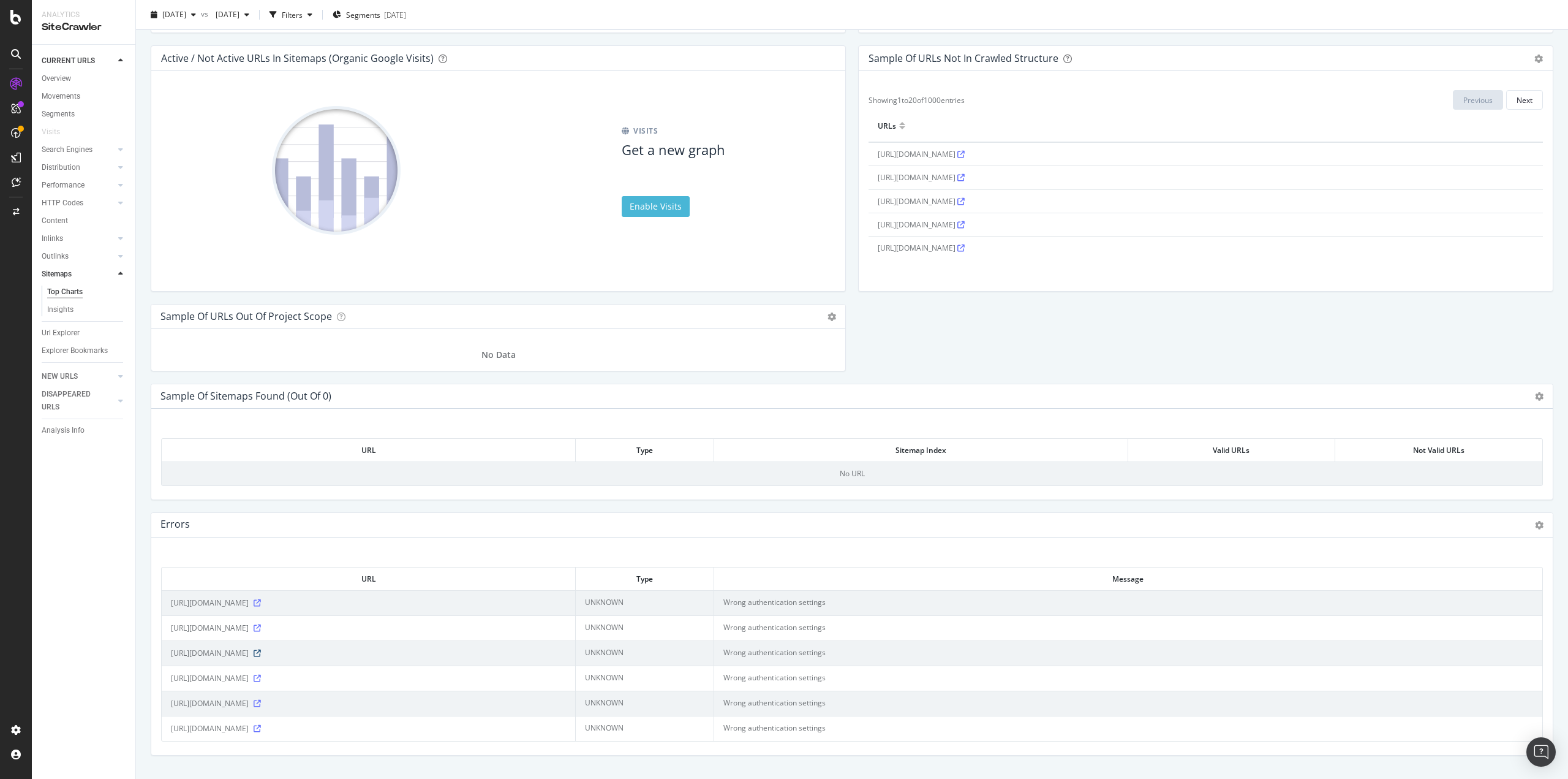
scroll to position [1180, 0]
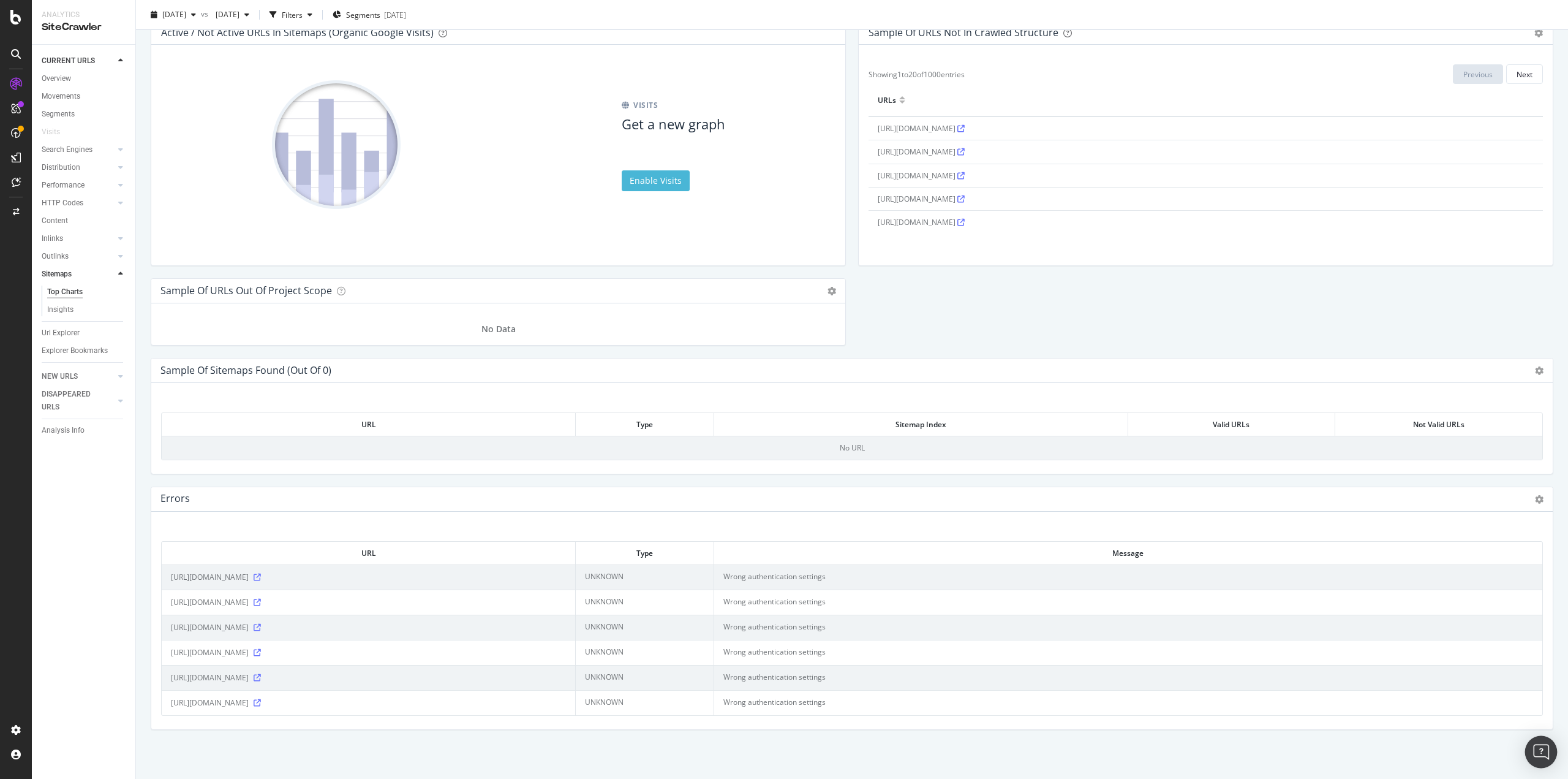
click at [1542, 747] on img "Open Intercom Messenger" at bounding box center [1541, 751] width 16 height 16
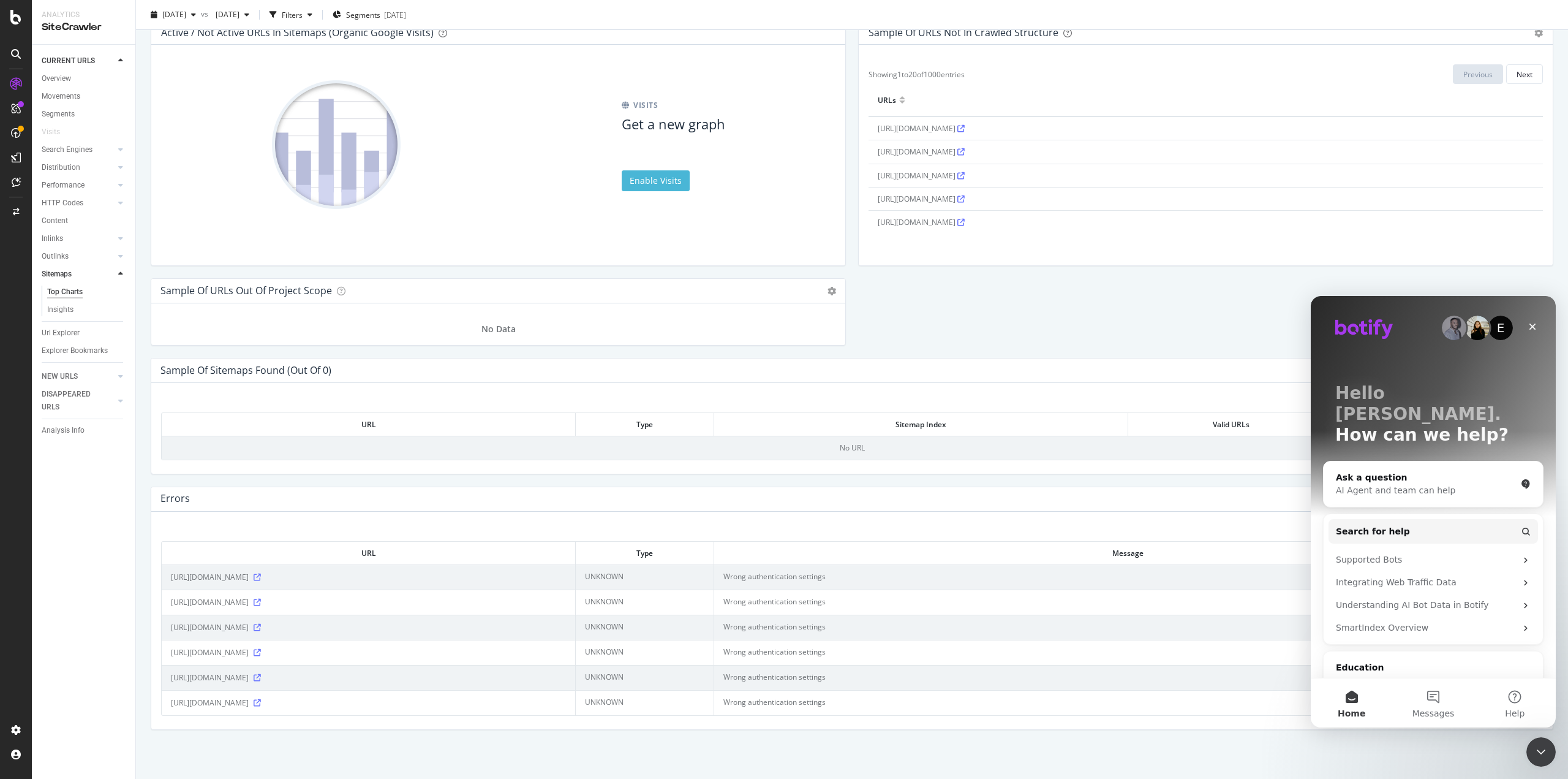
scroll to position [0, 0]
click at [261, 624] on icon at bounding box center [257, 627] width 8 height 8
click at [1434, 699] on button "4 Messages" at bounding box center [1434, 703] width 82 height 49
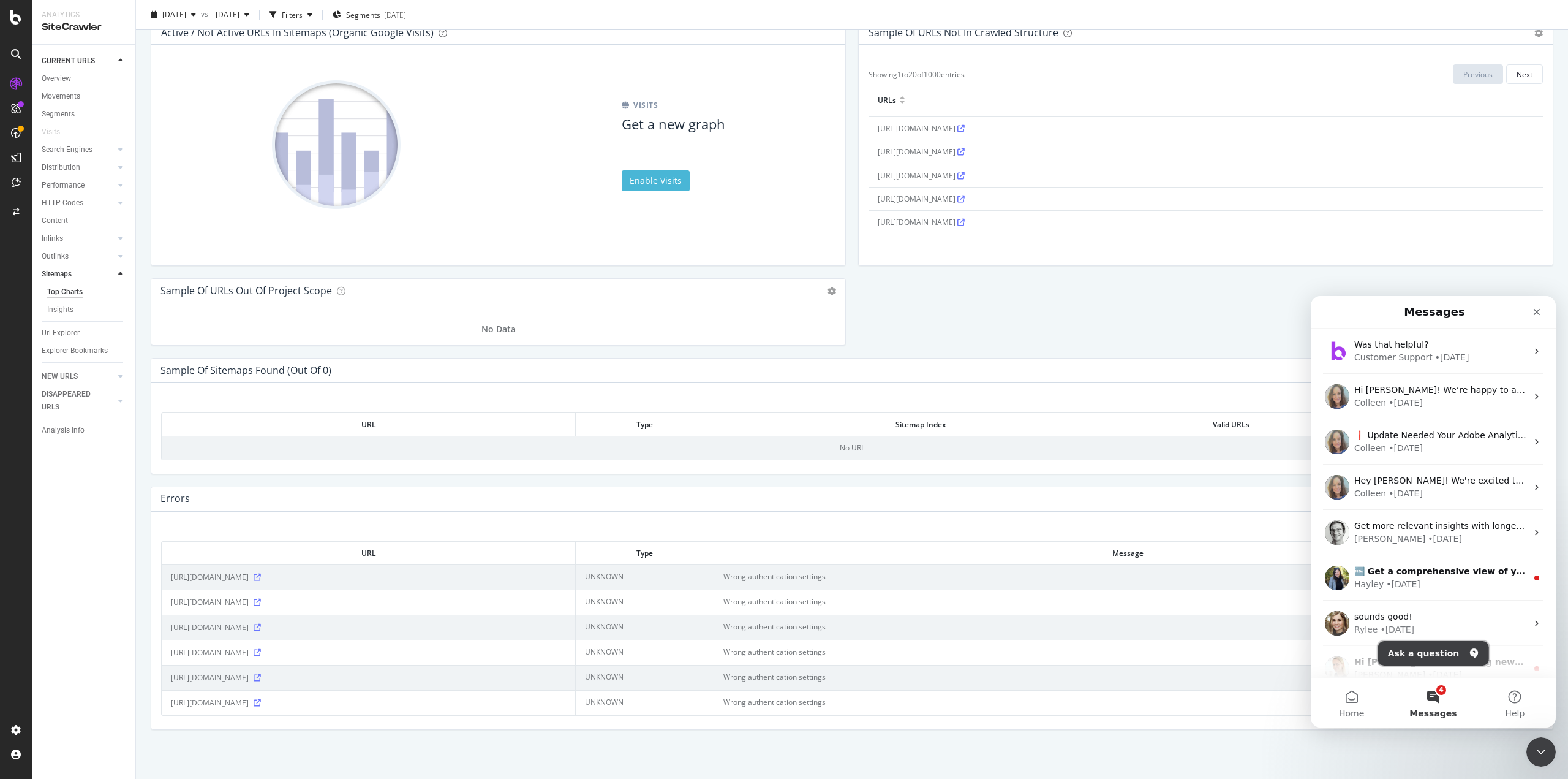
click at [1426, 653] on button "Ask a question" at bounding box center [1434, 653] width 111 height 24
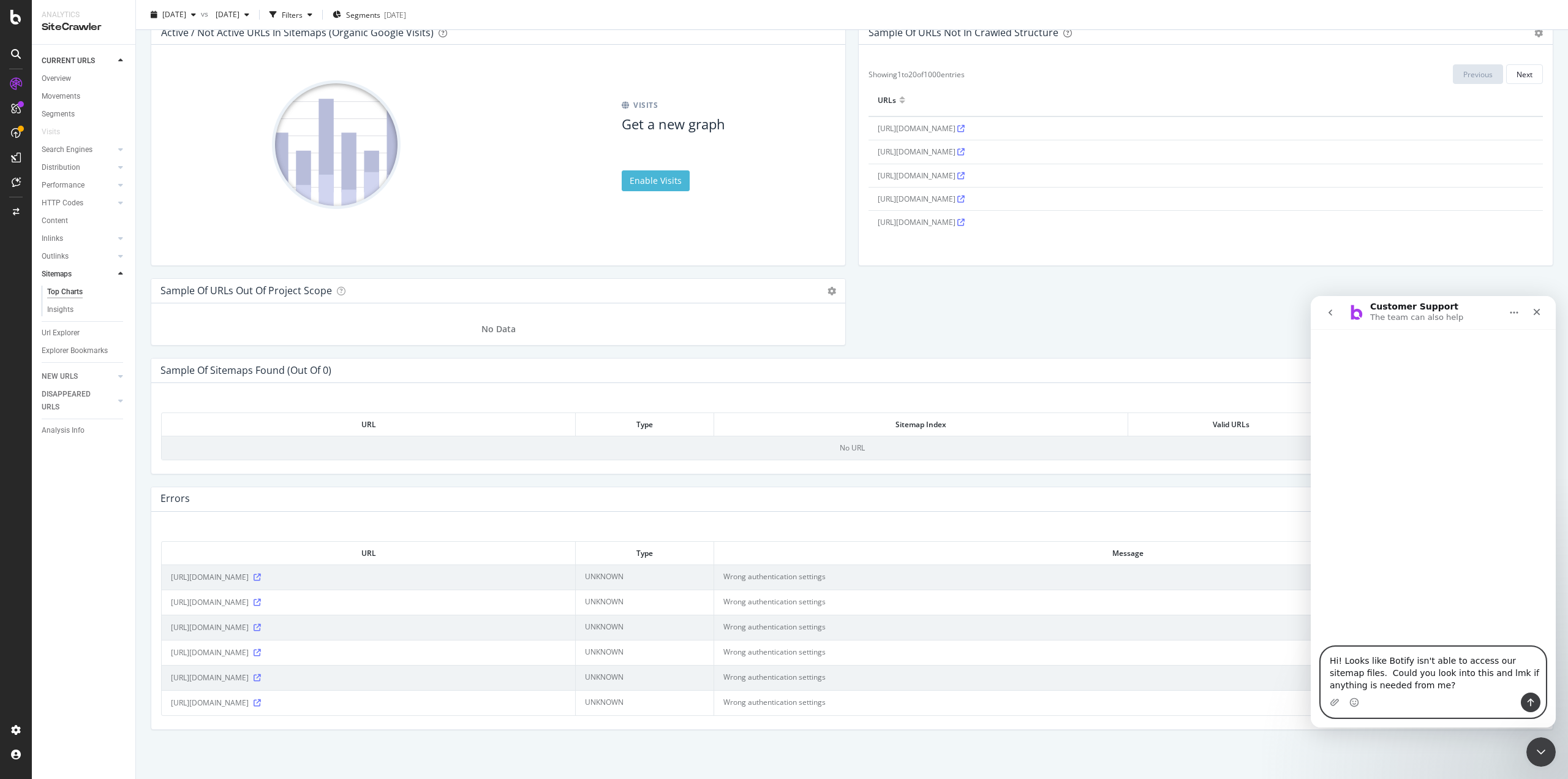
click at [1416, 685] on textarea "Hi! Looks like Botify isn't able to access our sitemap files. Could you look in…" at bounding box center [1434, 669] width 224 height 45
type textarea "Hi! Looks like Botify isn't able to access our sitemap files. Could you look in…"
click at [1533, 712] on button "Send a message…" at bounding box center [1531, 702] width 19 height 19
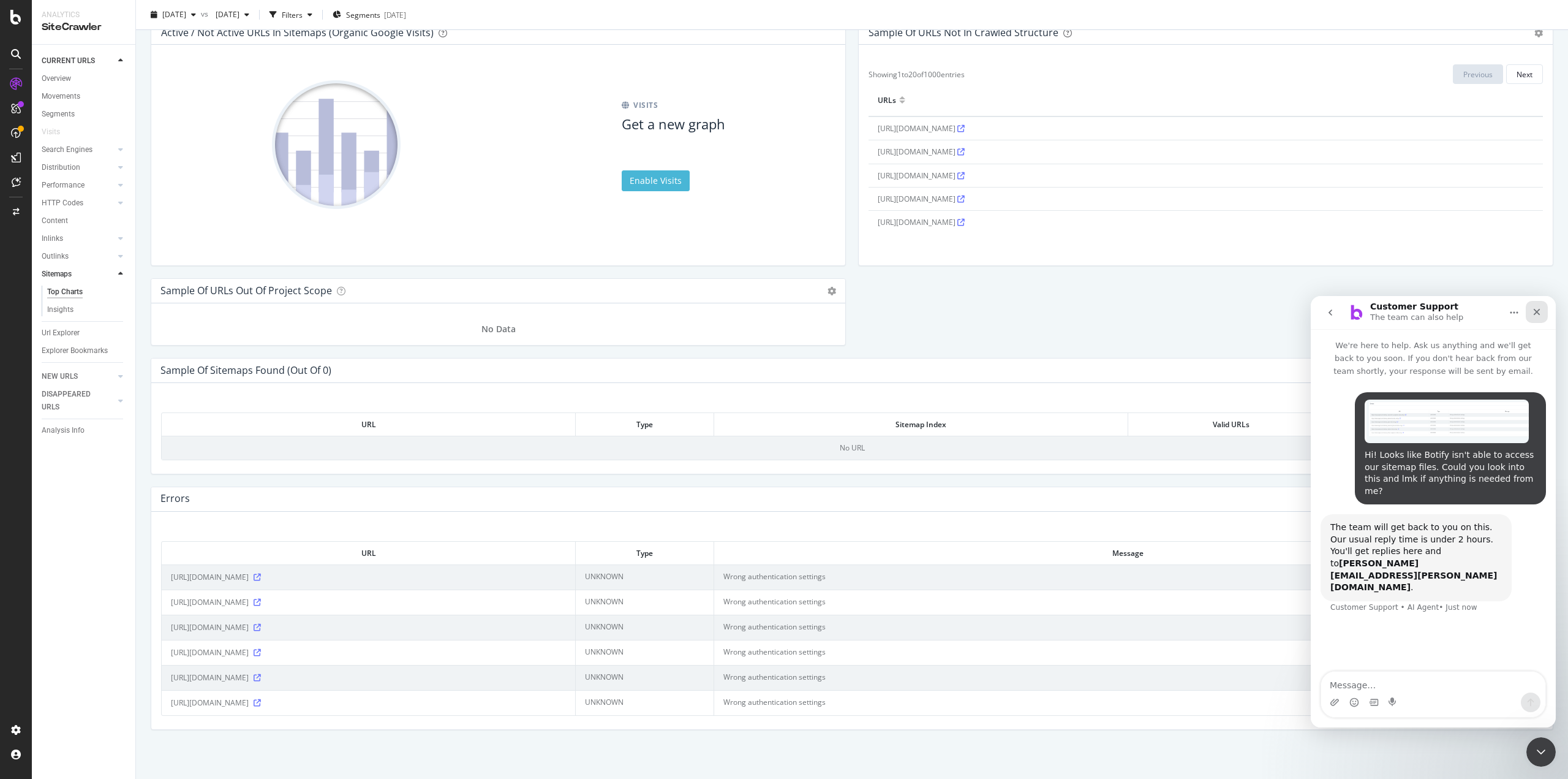
click at [1541, 311] on icon "Close" at bounding box center [1537, 312] width 10 height 10
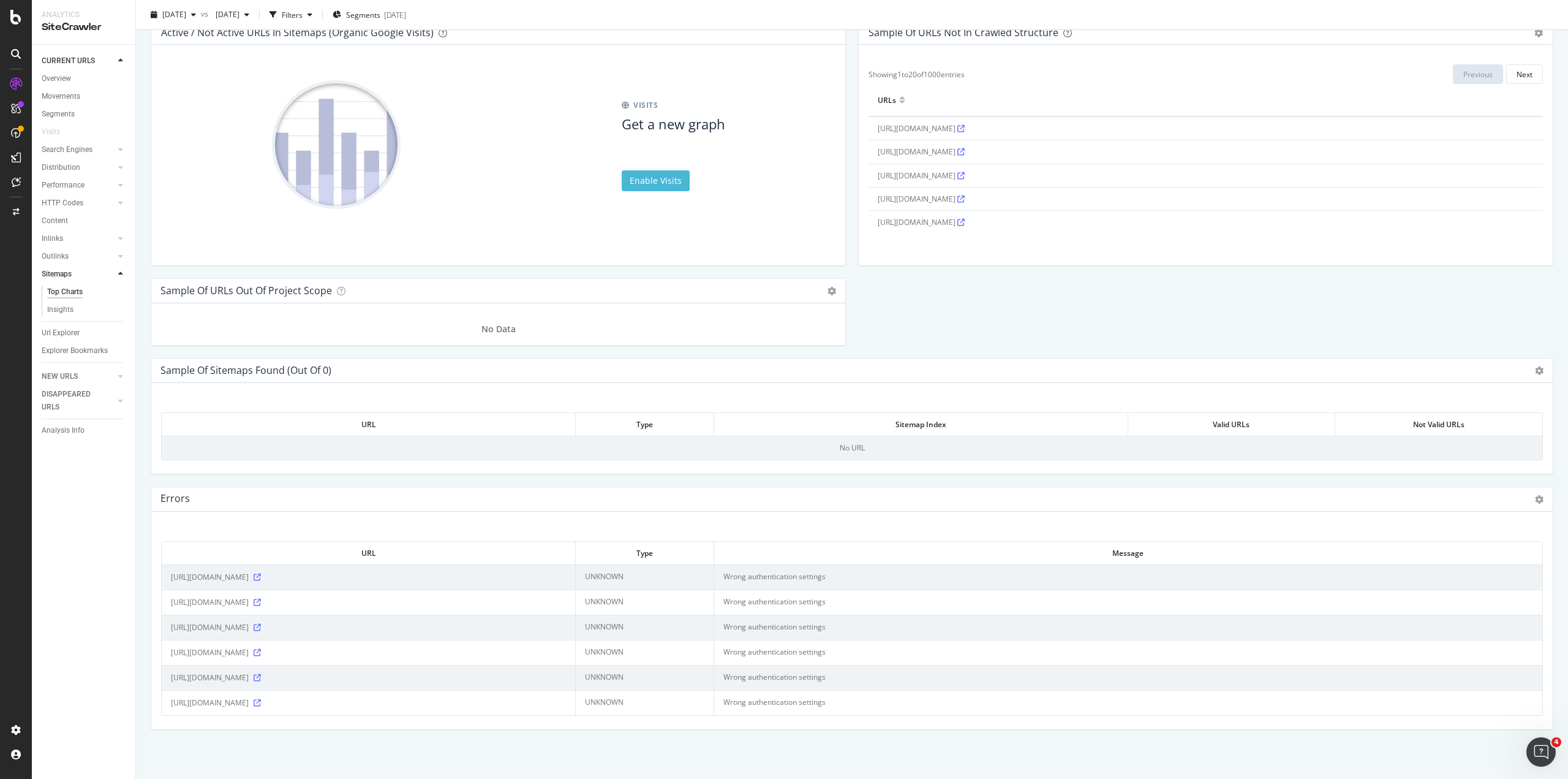
scroll to position [233, 0]
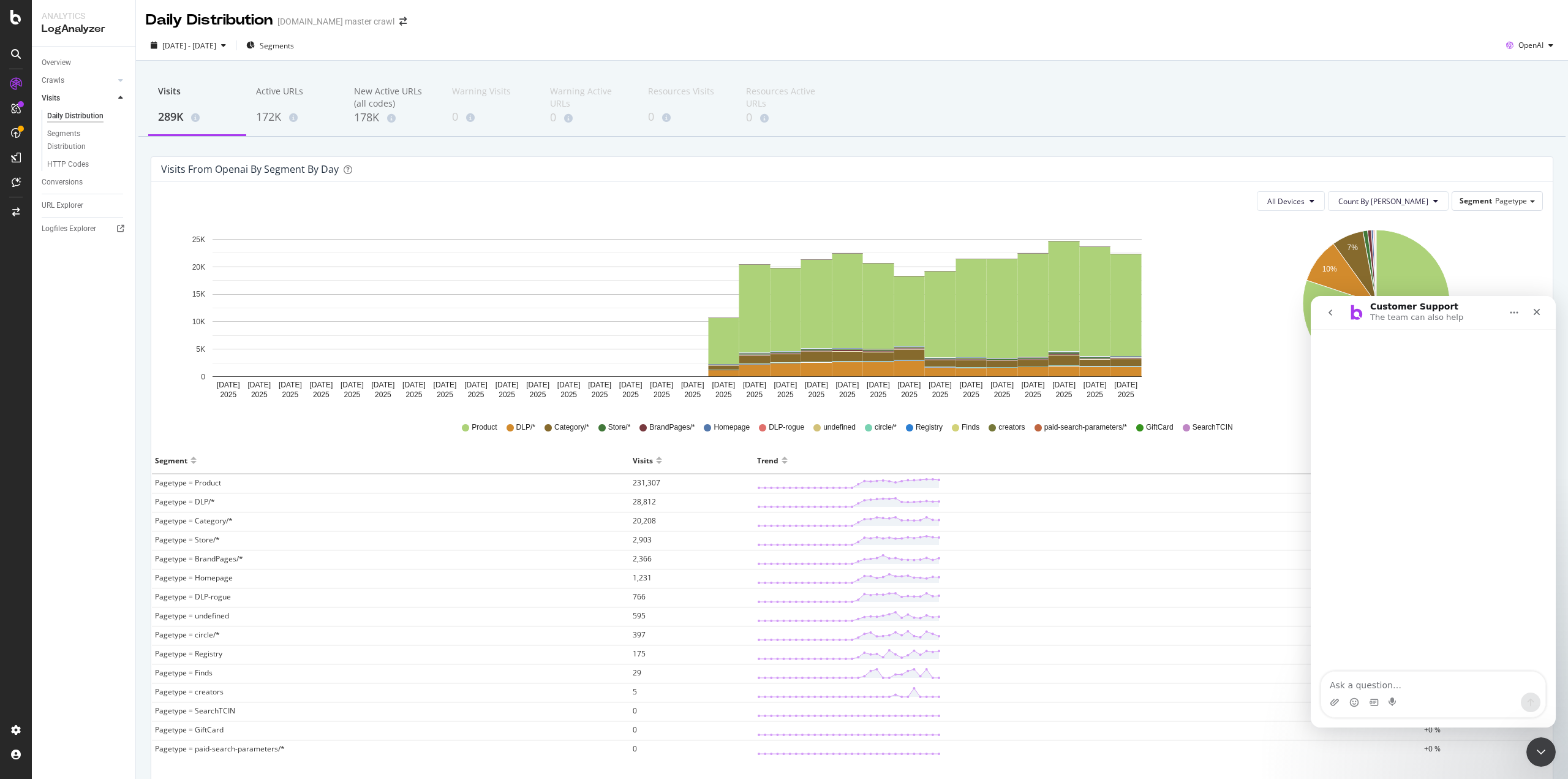
click at [55, 559] on div "Overview Crawls Daily Distribution Segments Distribution HTTP Codes Resources V…" at bounding box center [83, 412] width 103 height 733
